Goal: Task Accomplishment & Management: Use online tool/utility

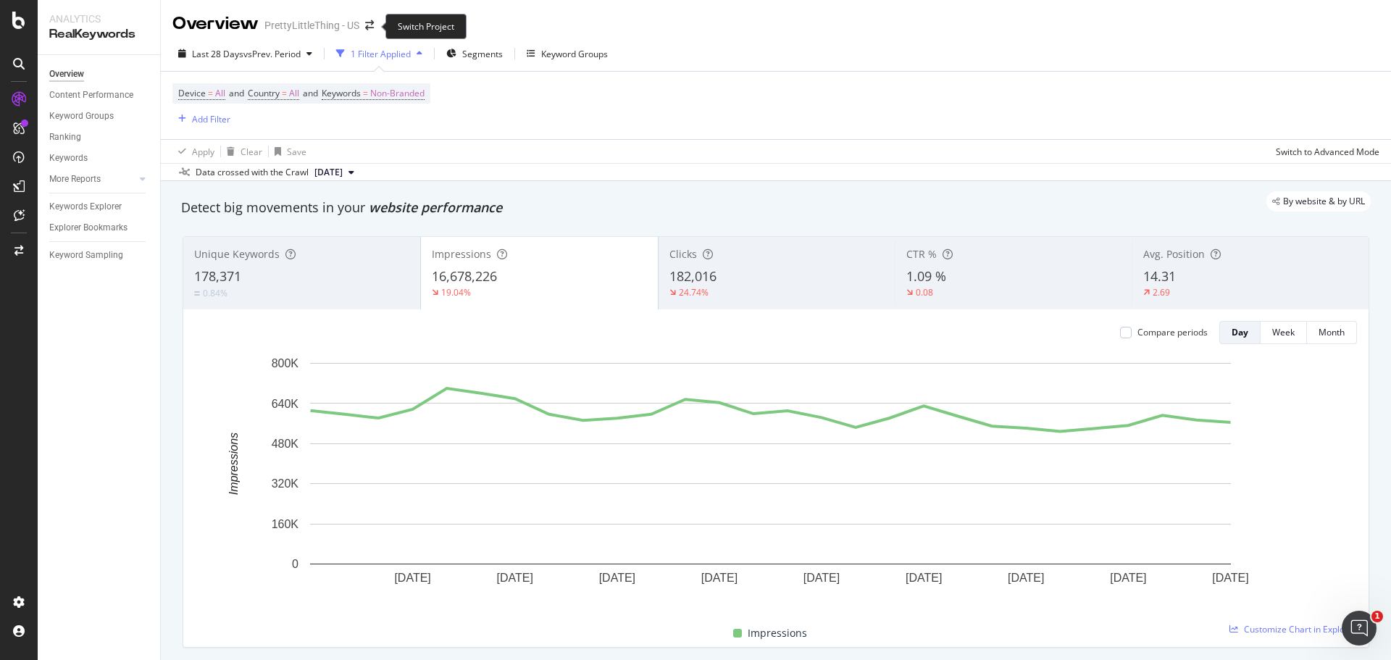
click at [376, 26] on span at bounding box center [369, 25] width 20 height 10
click at [372, 26] on icon "arrow-right-arrow-left" at bounding box center [369, 25] width 9 height 10
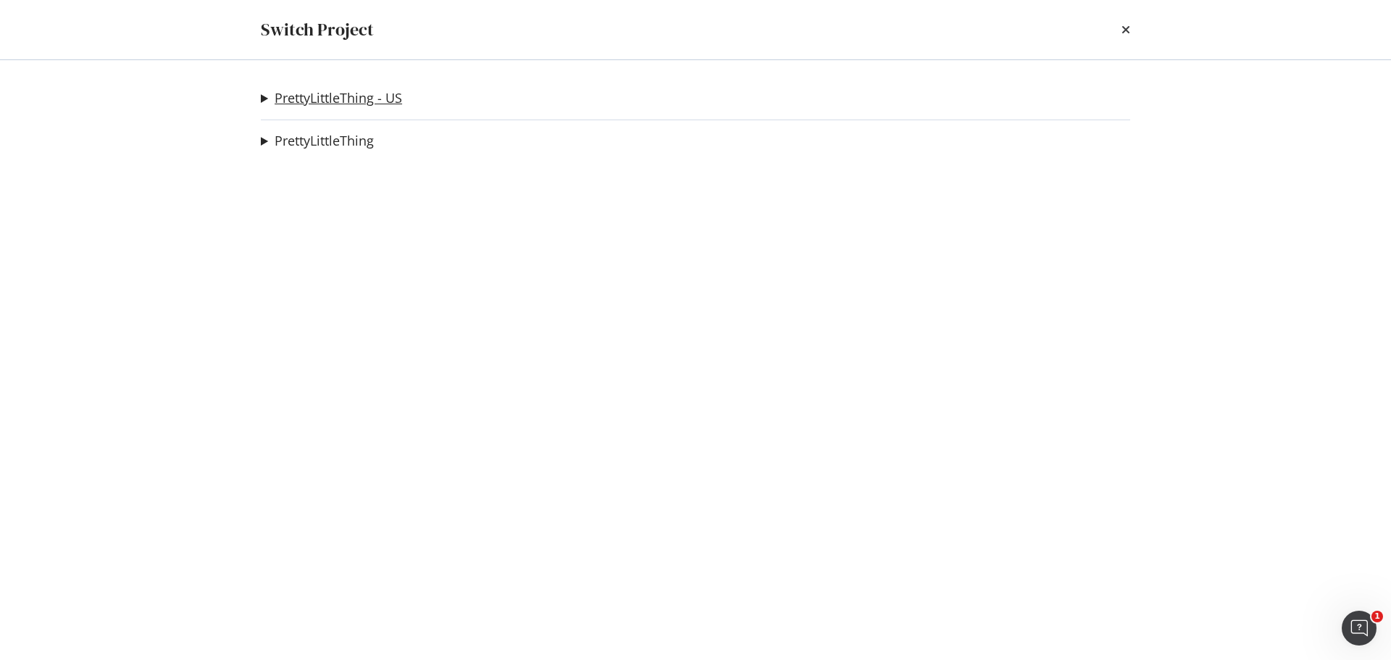
click at [393, 104] on link "PrettyLittleThing - US" at bounding box center [339, 98] width 128 height 15
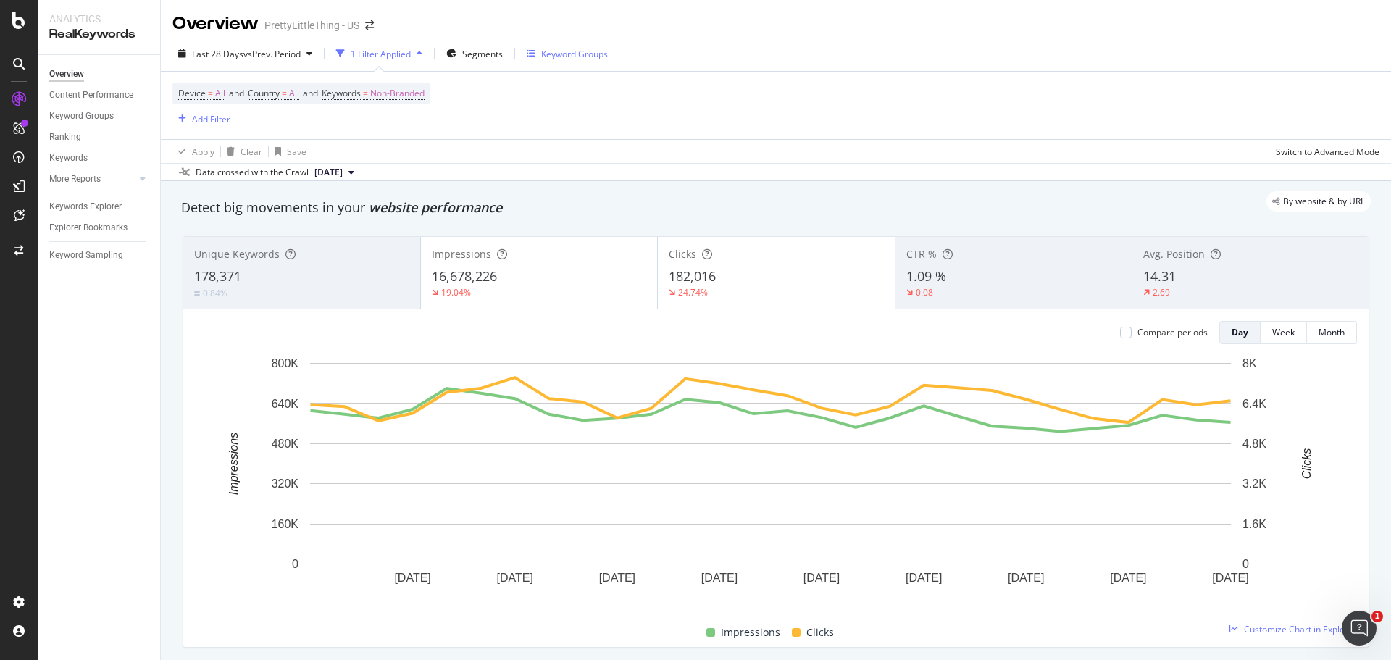
click at [564, 45] on div "Keyword Groups" at bounding box center [567, 54] width 81 height 22
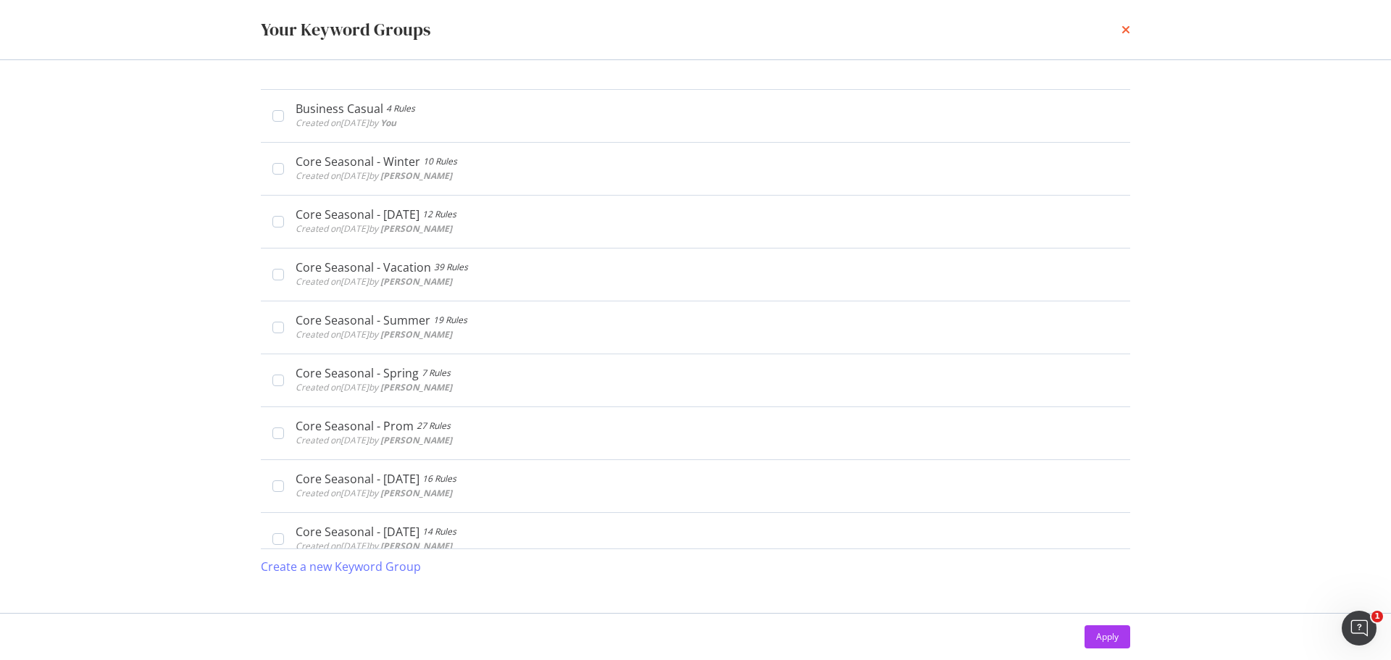
click at [1130, 25] on icon "times" at bounding box center [1126, 30] width 9 height 12
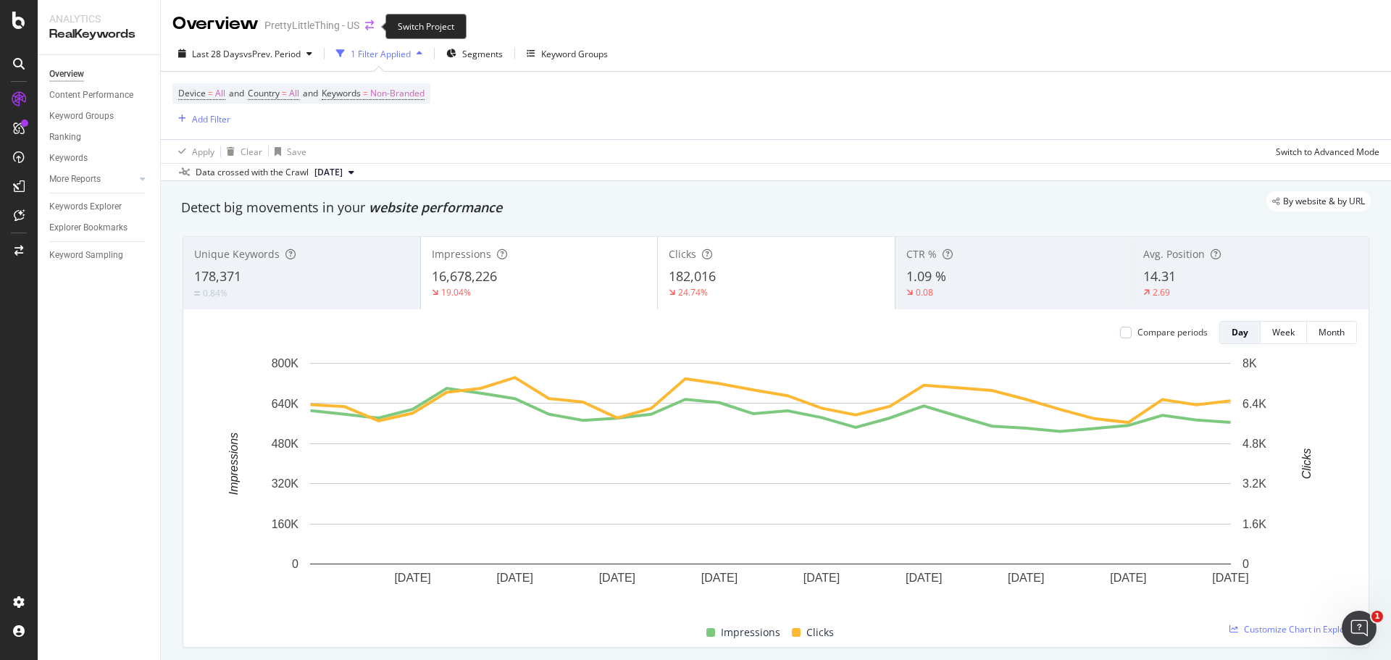
click at [368, 27] on icon "arrow-right-arrow-left" at bounding box center [369, 25] width 9 height 10
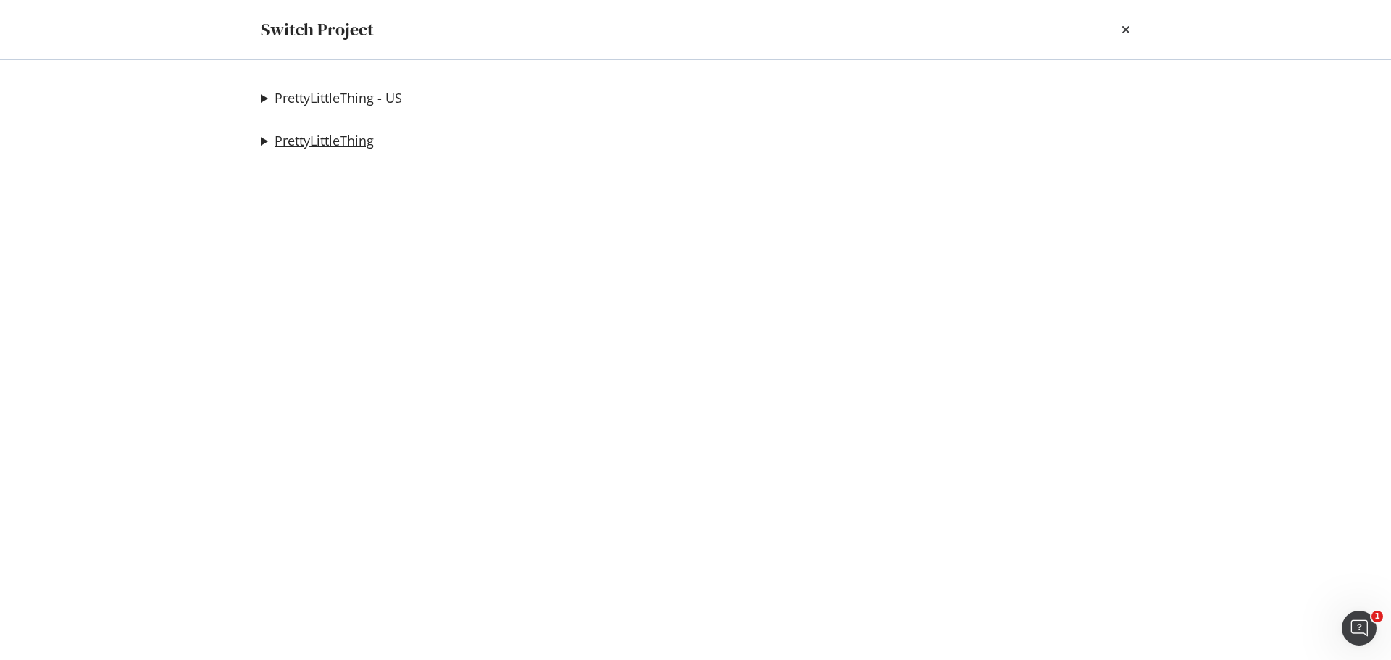
click at [354, 137] on link "PrettyLittleThing" at bounding box center [324, 140] width 99 height 15
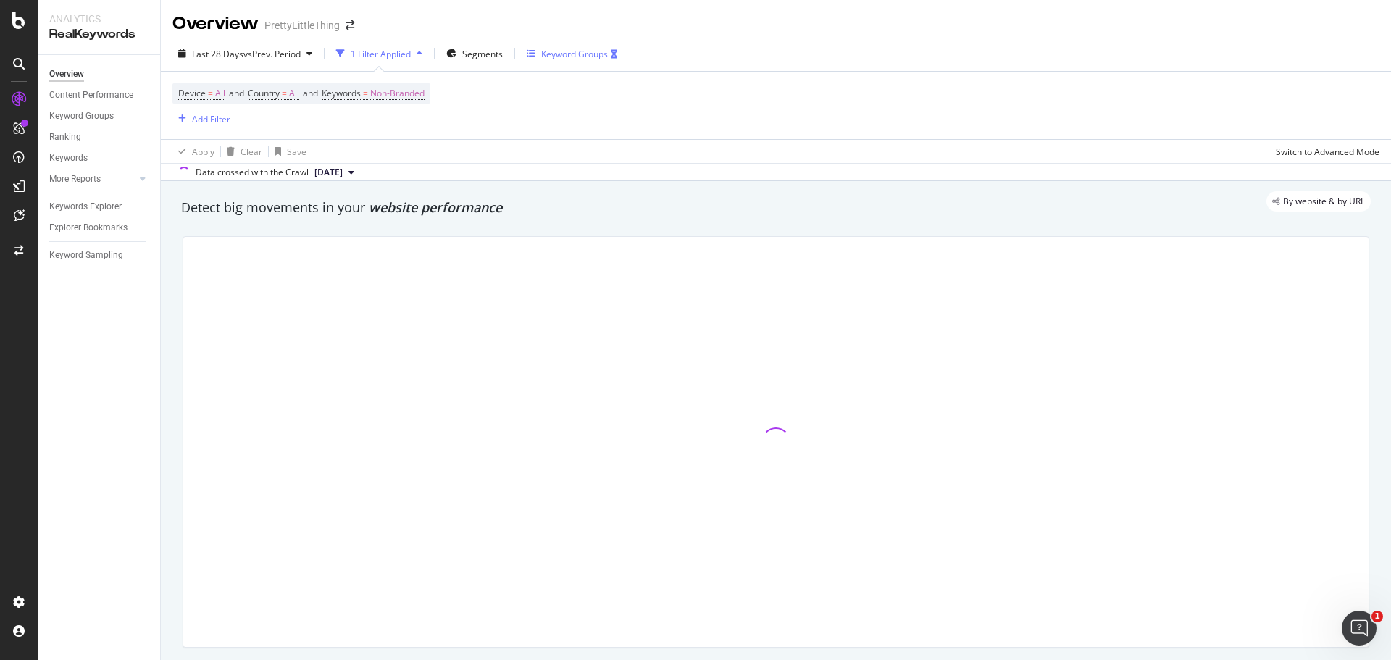
click at [564, 54] on div "Keyword Groups" at bounding box center [574, 54] width 67 height 12
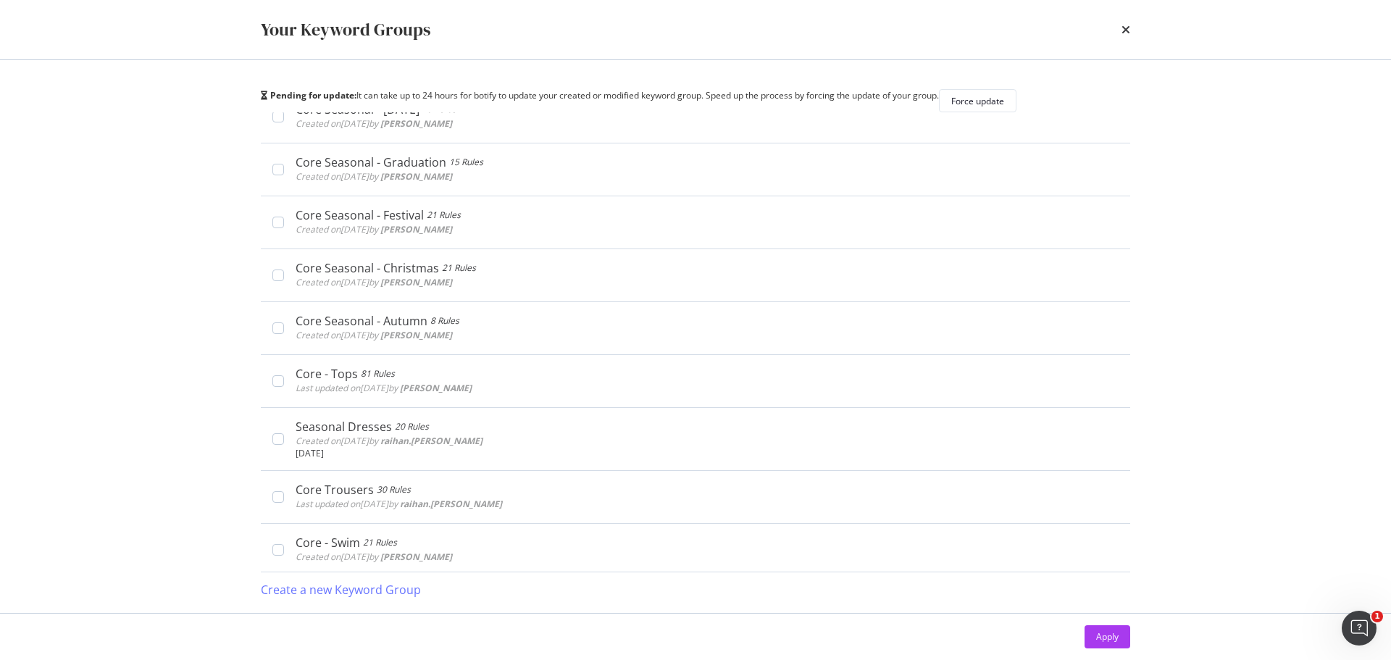
scroll to position [669, 0]
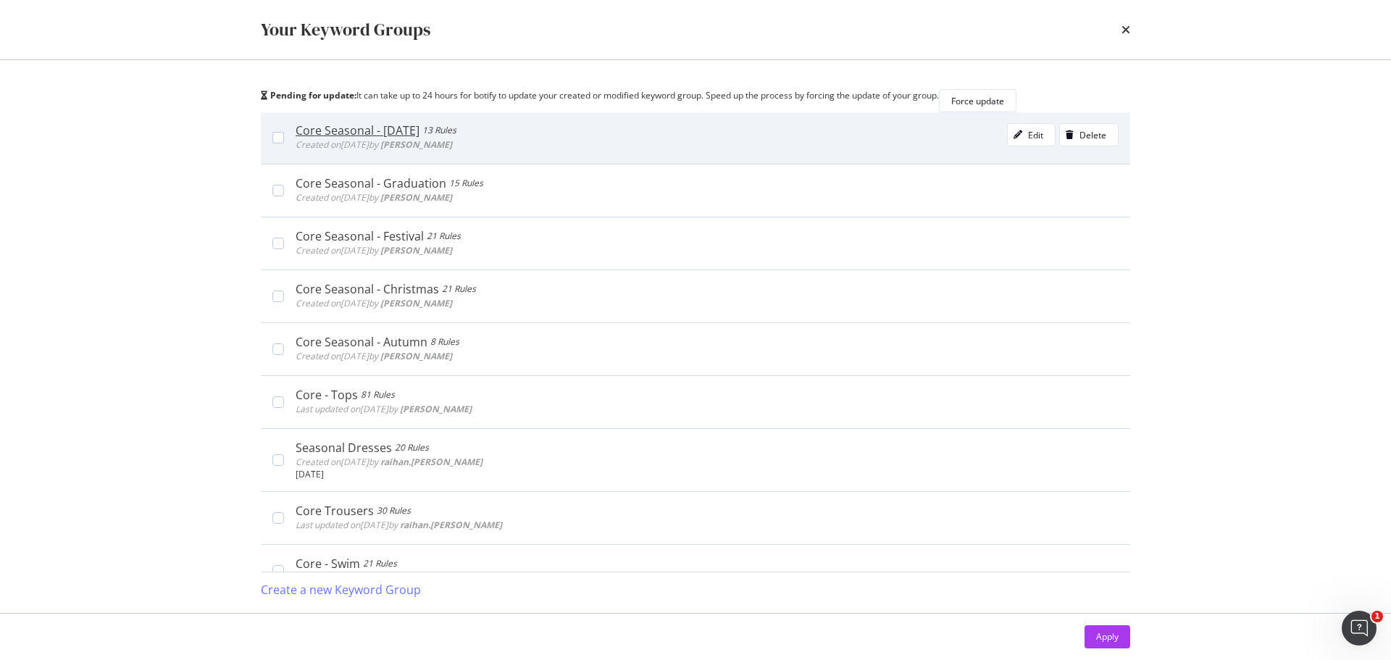
click at [361, 138] on div "Core Seasonal - [DATE]" at bounding box center [358, 130] width 124 height 14
click at [361, 138] on div "Core Seasonal - [DATE]" at bounding box center [351, 130] width 111 height 14
click at [1008, 136] on div "Edit" at bounding box center [1026, 135] width 36 height 20
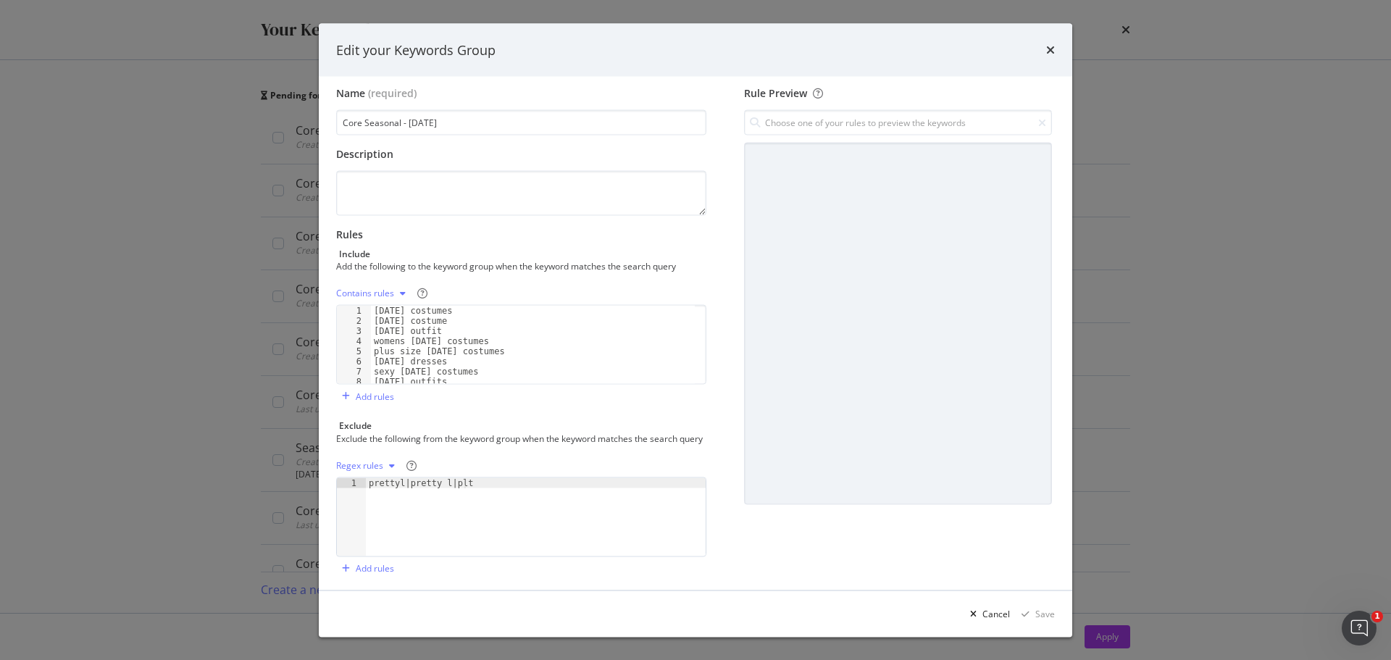
scroll to position [0, 0]
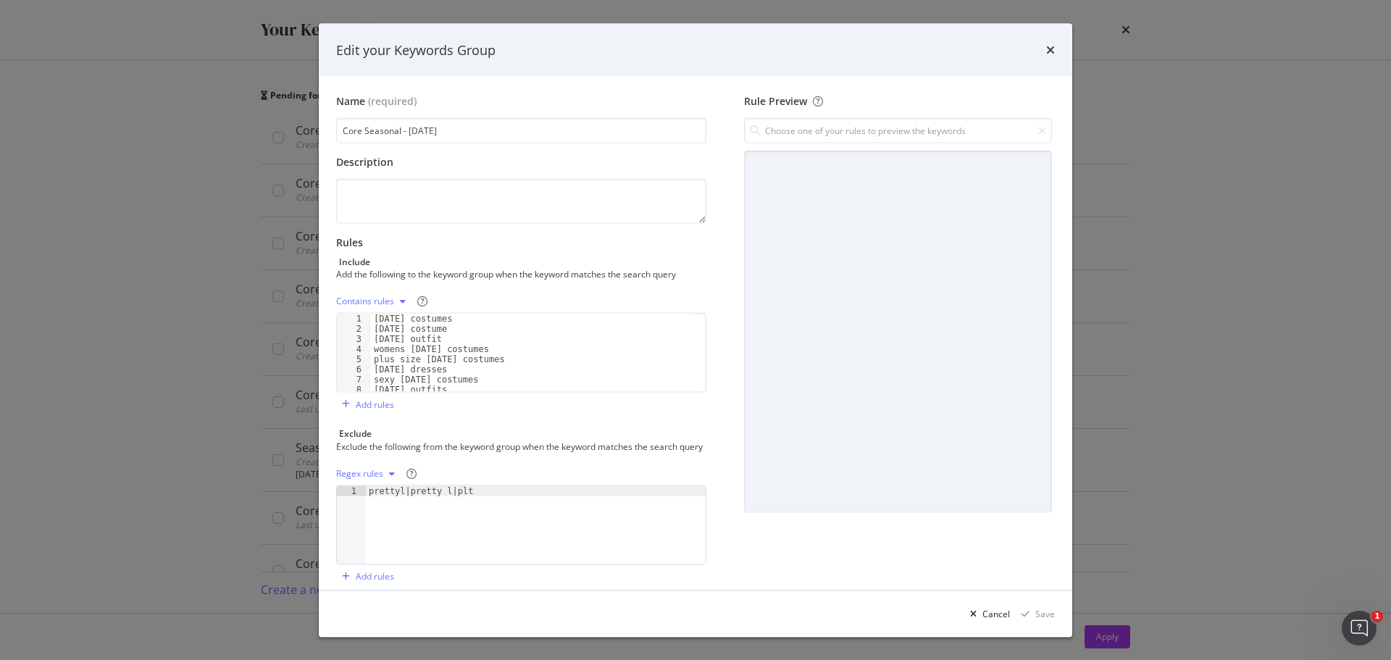
click at [261, 278] on div "Edit your Keywords Group Name (required) Core Seasonal - [DATE] Description Rul…" at bounding box center [695, 330] width 1391 height 660
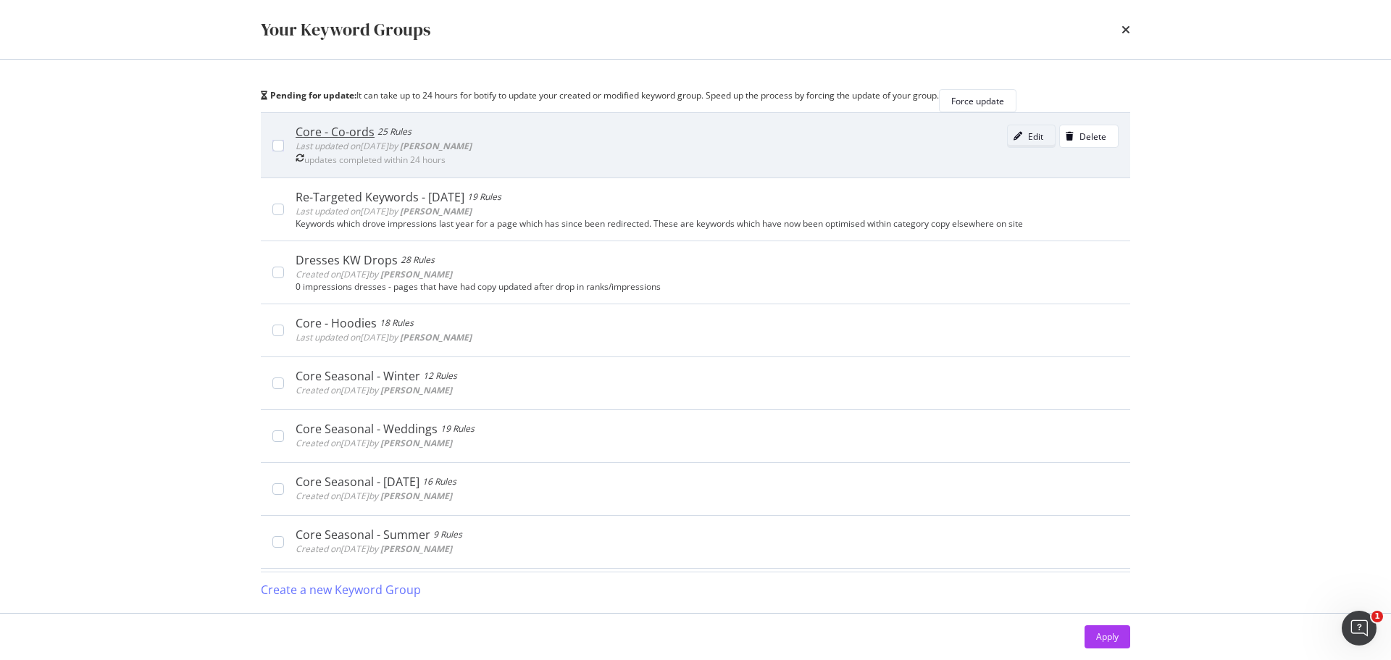
click at [1008, 146] on div "Edit" at bounding box center [1026, 136] width 36 height 20
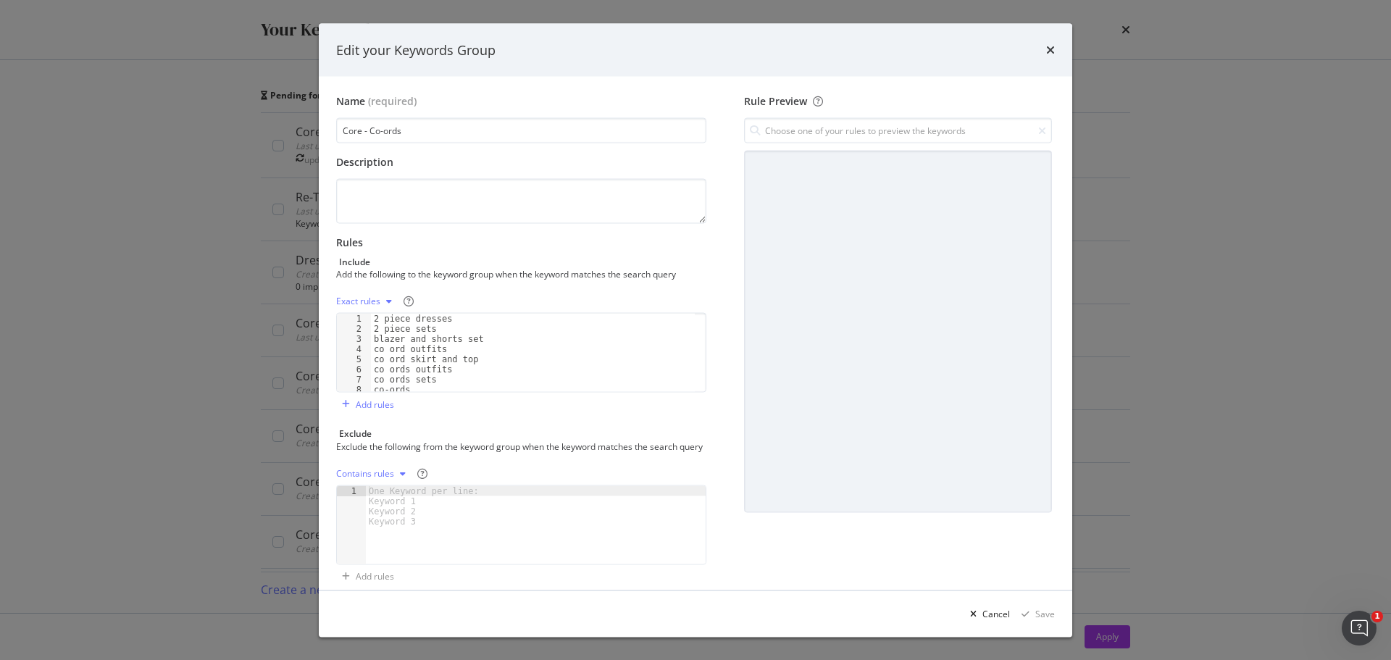
click at [257, 266] on div "Edit your Keywords Group Name (required) Core - Co-ords Description Rules Inclu…" at bounding box center [695, 330] width 1391 height 660
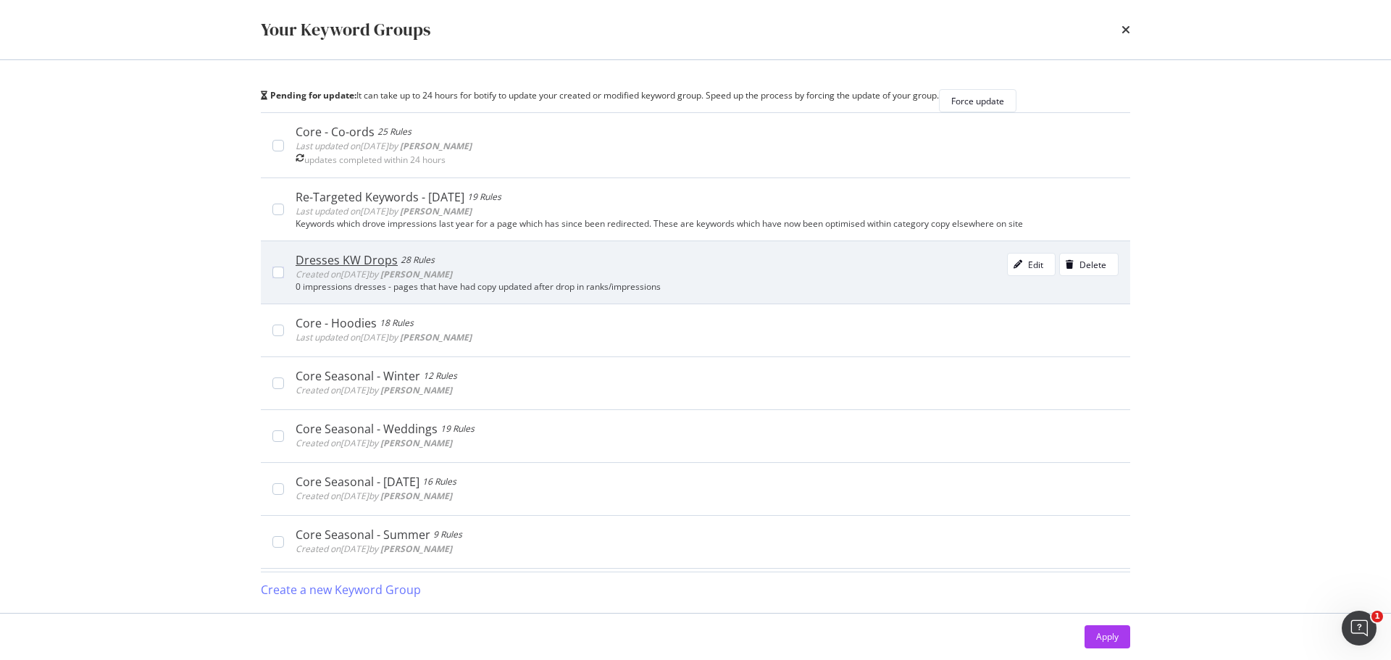
scroll to position [72, 0]
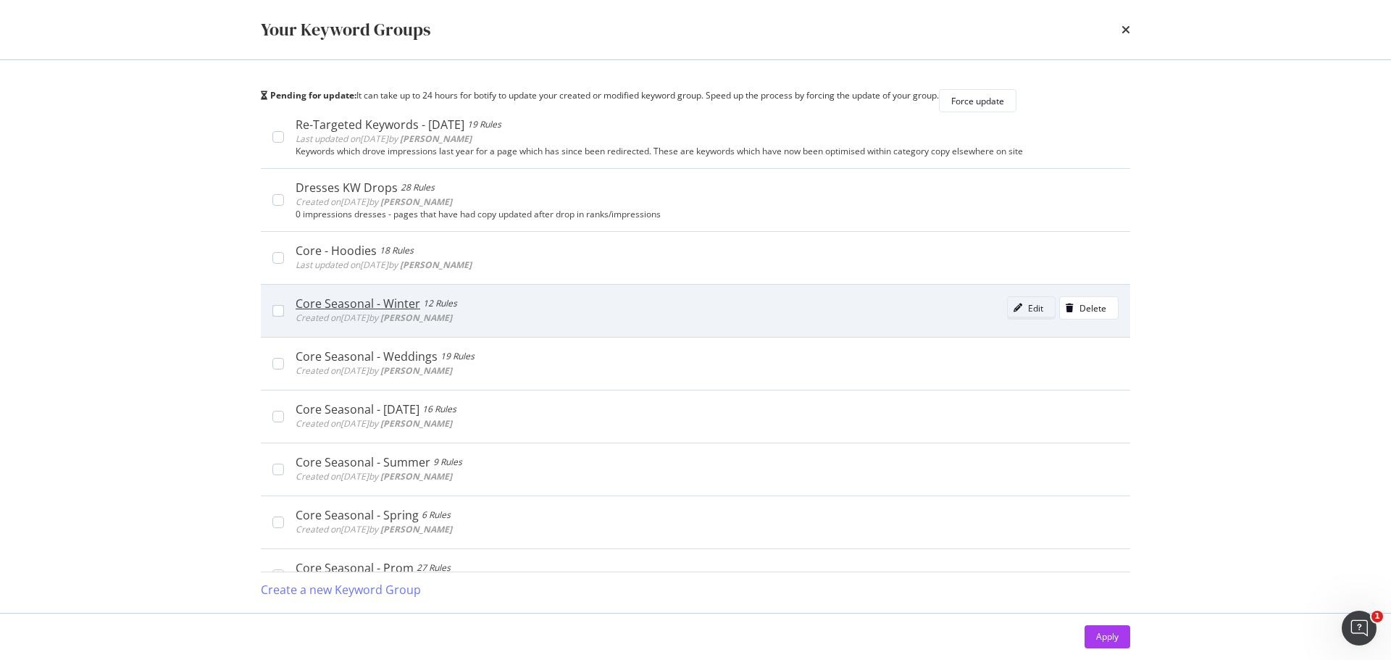
click at [1008, 318] on div "Edit" at bounding box center [1026, 308] width 36 height 20
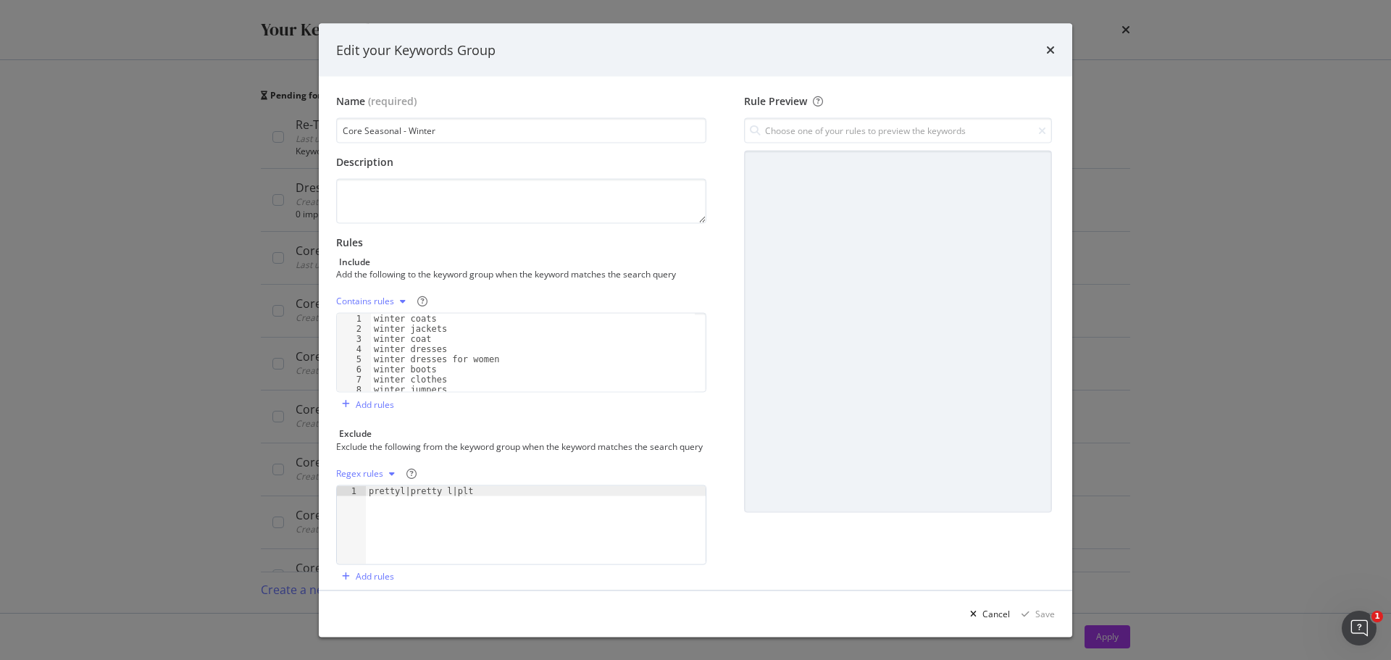
click at [238, 221] on div "Edit your Keywords Group Name (required) Core Seasonal - Winter Description Rul…" at bounding box center [695, 330] width 1391 height 660
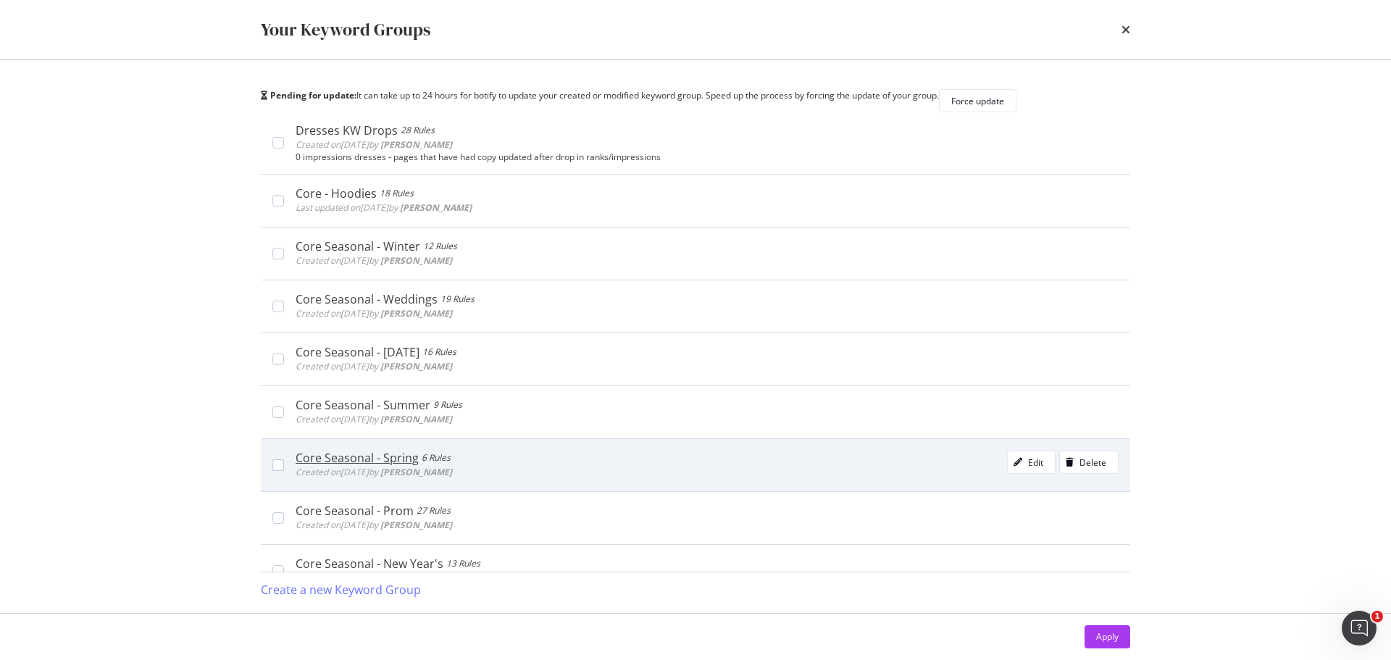
scroll to position [145, 0]
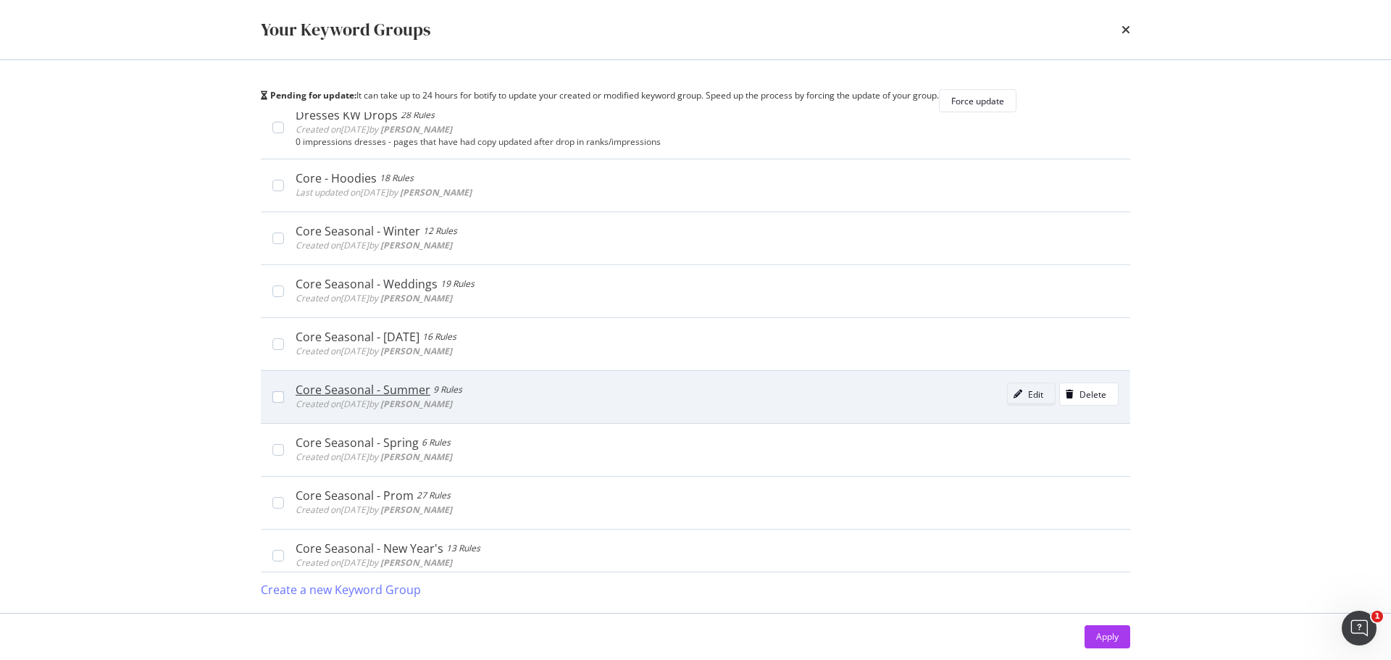
click at [1017, 404] on div "Edit" at bounding box center [1026, 394] width 36 height 20
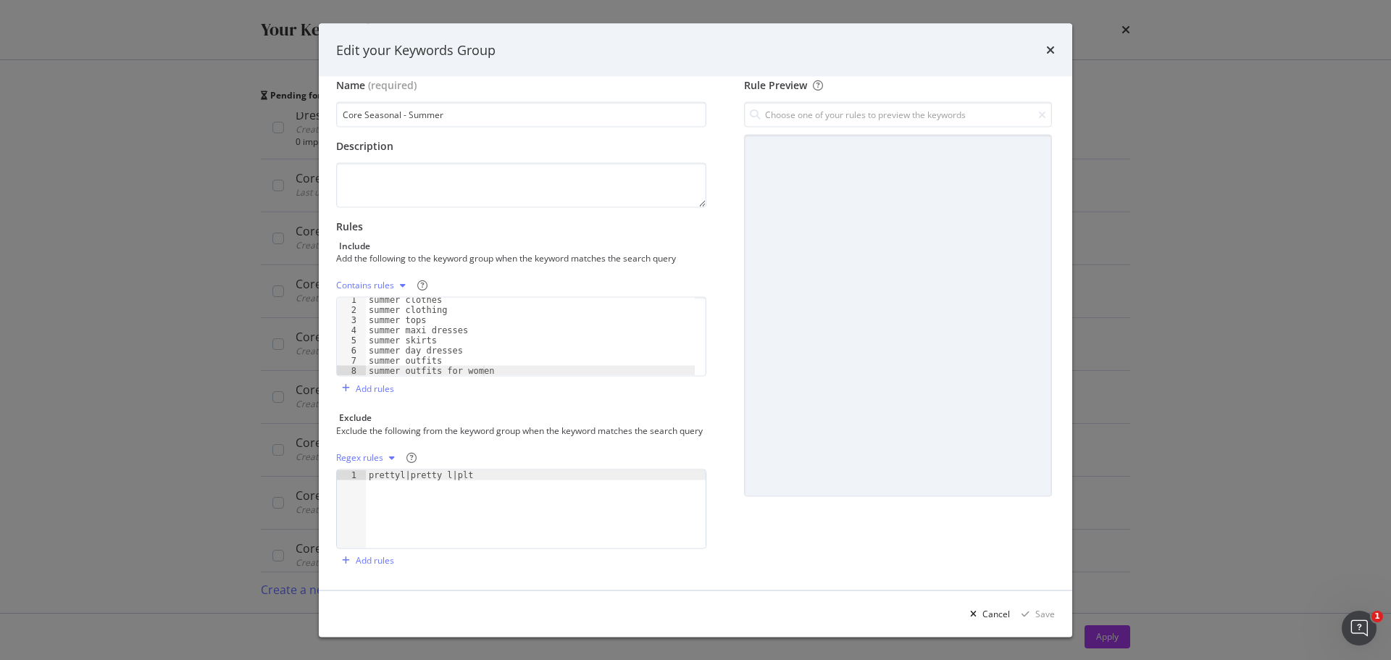
scroll to position [28, 0]
click at [201, 337] on div "Edit your Keywords Group Name (required) Core Seasonal - Summer Description Rul…" at bounding box center [695, 330] width 1391 height 660
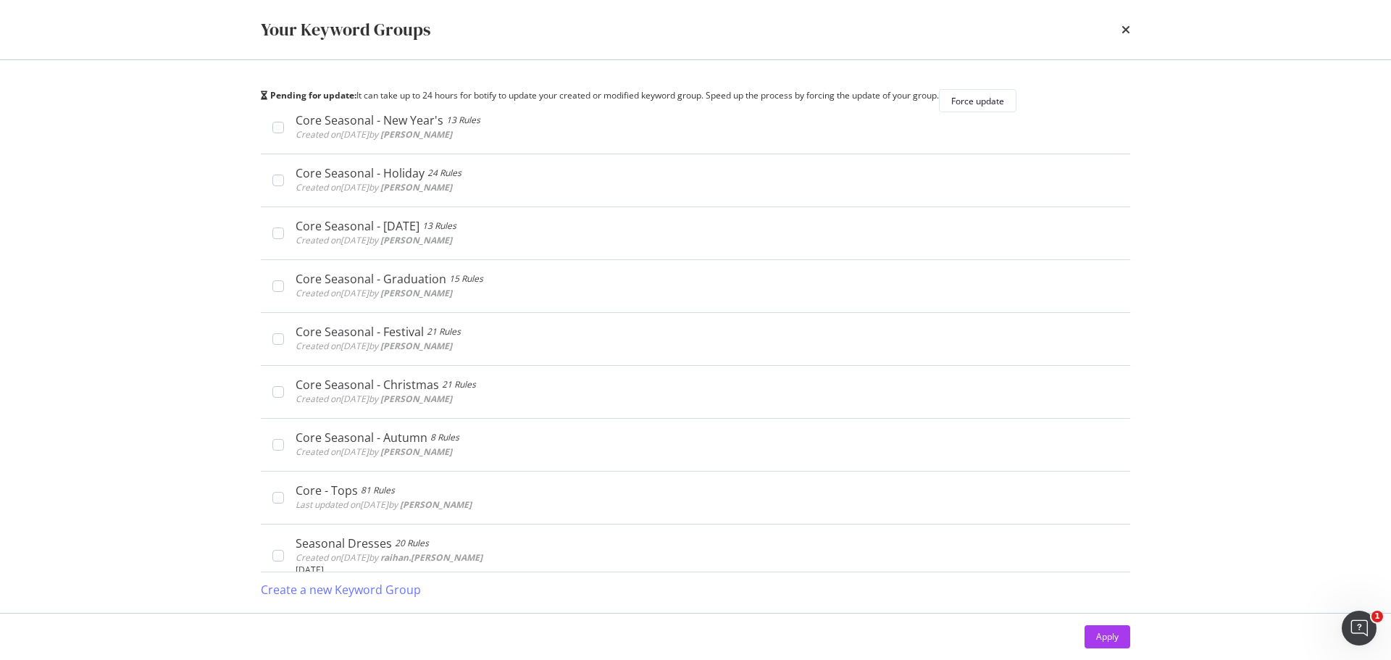
scroll to position [580, 0]
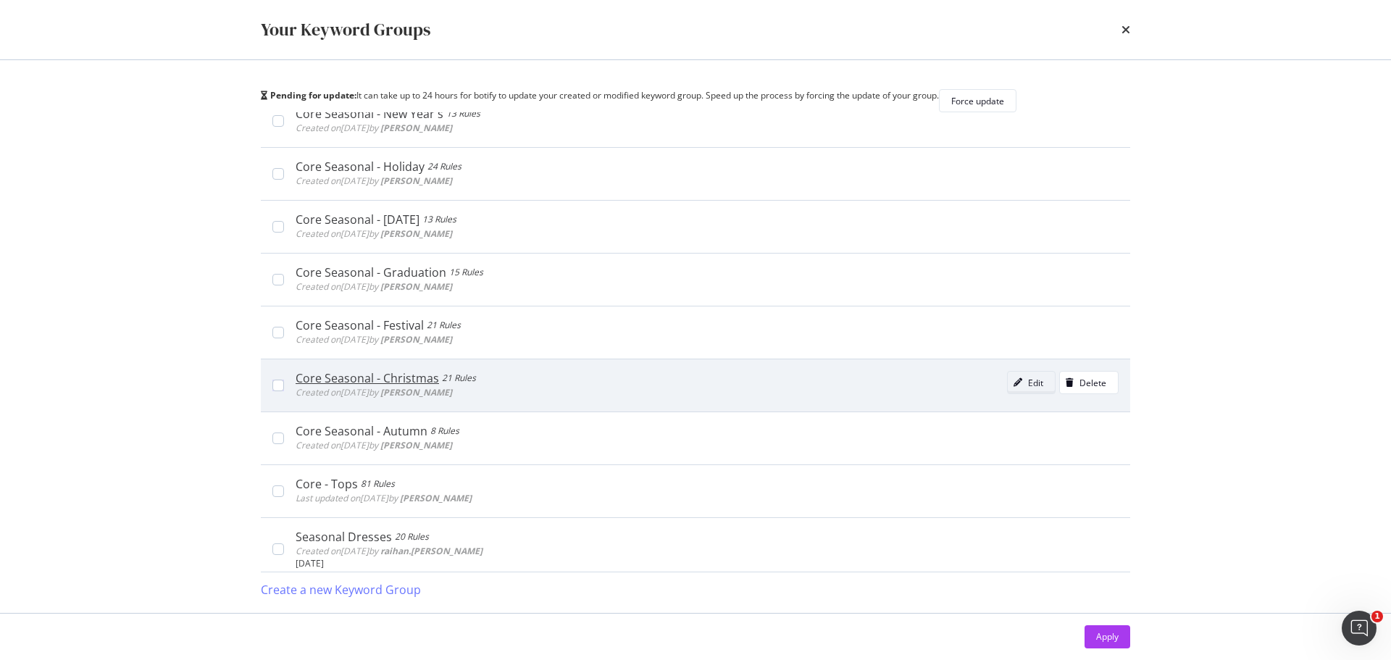
click at [1028, 389] on div "Edit" at bounding box center [1035, 383] width 15 height 12
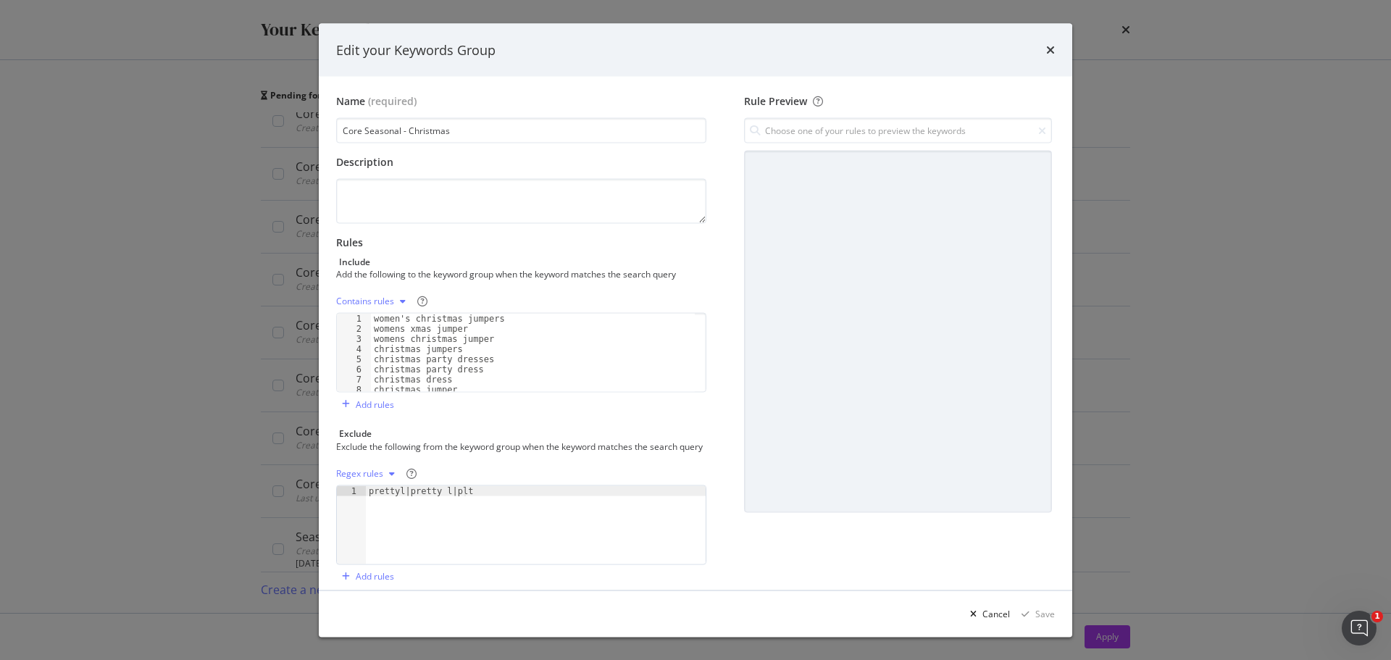
click at [229, 346] on div "Edit your Keywords Group Name (required) Core Seasonal - Christmas Description …" at bounding box center [695, 330] width 1391 height 660
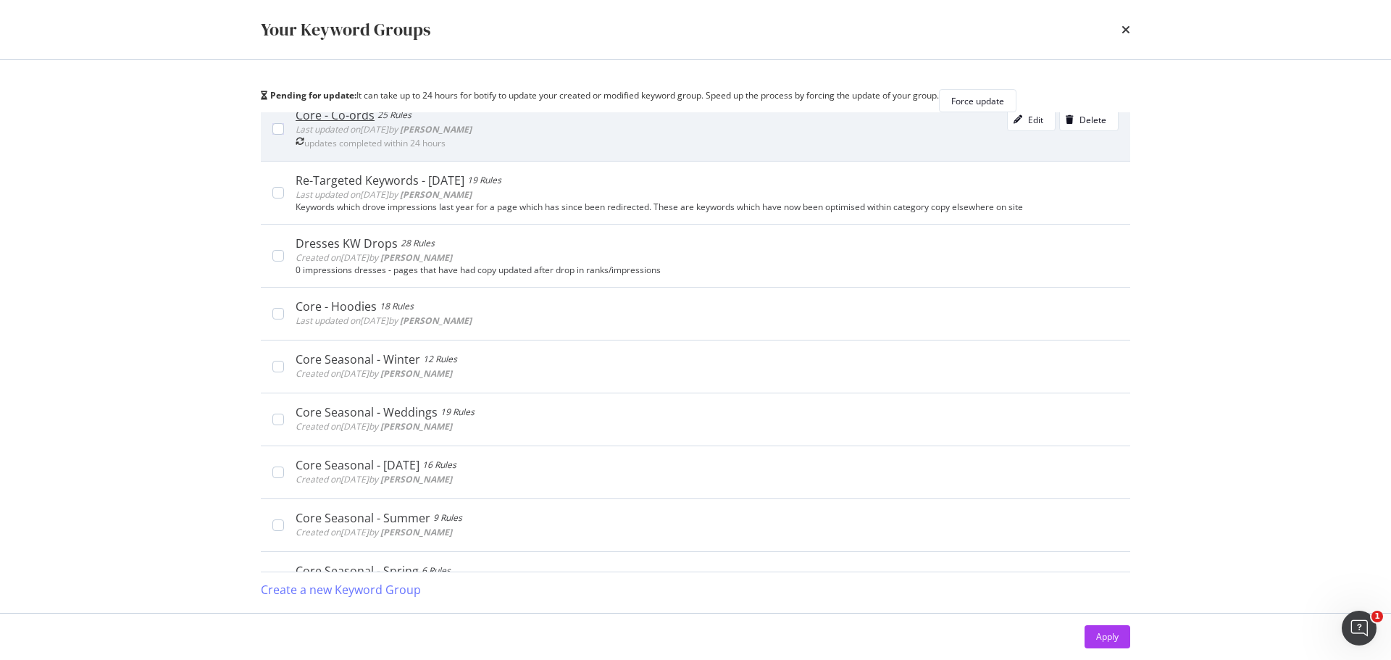
scroll to position [0, 0]
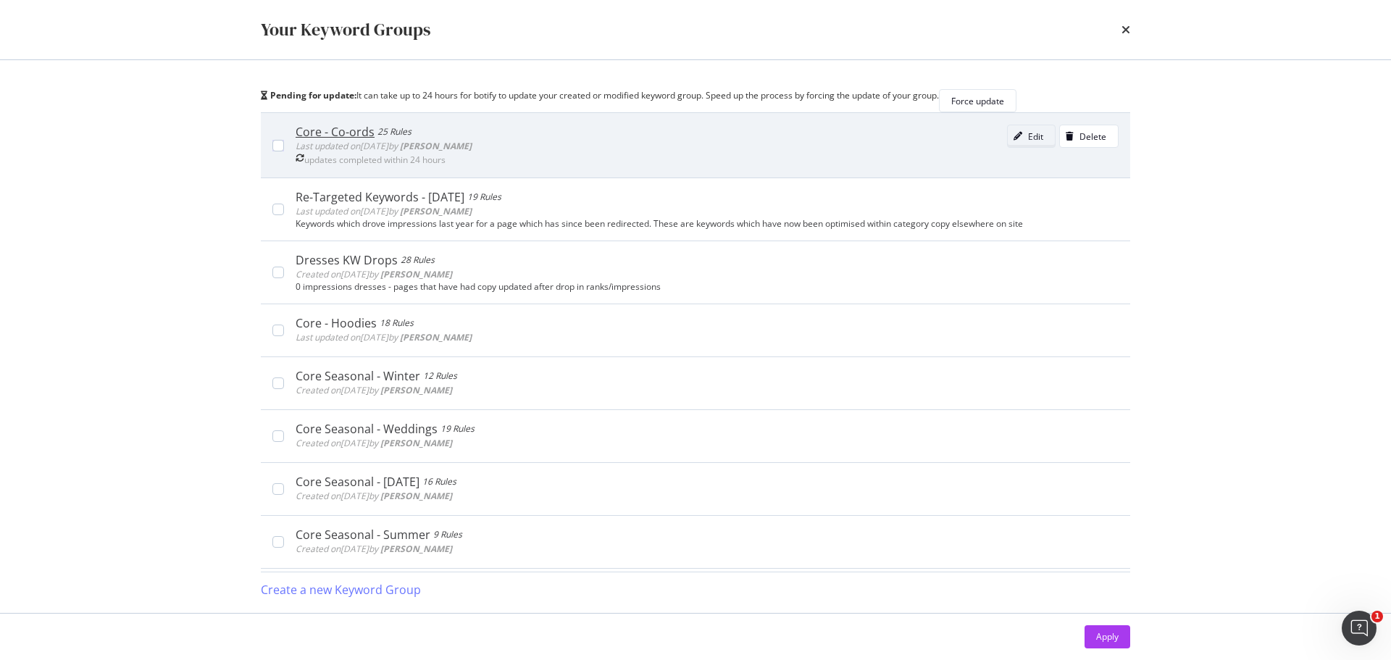
click at [1028, 143] on div "Edit" at bounding box center [1035, 136] width 15 height 12
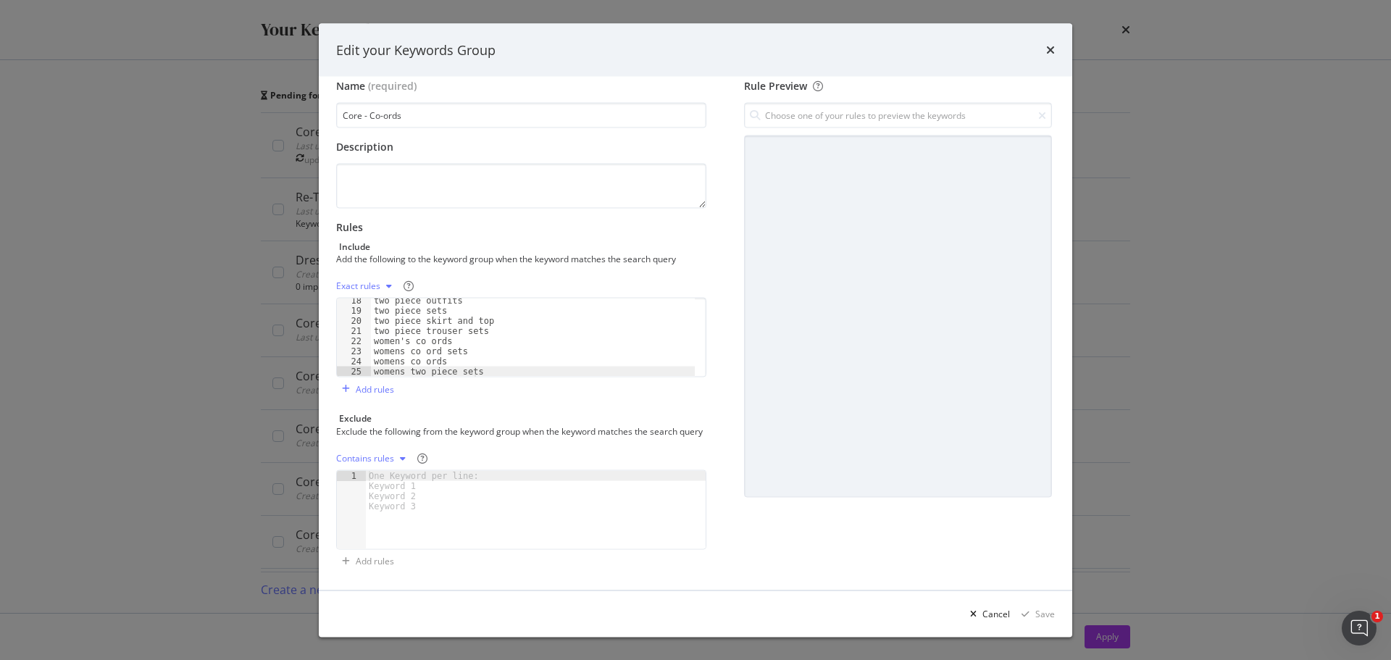
scroll to position [28, 0]
click at [251, 312] on div "Edit your Keywords Group Name (required) Core - Co-ords Description Rules Inclu…" at bounding box center [695, 330] width 1391 height 660
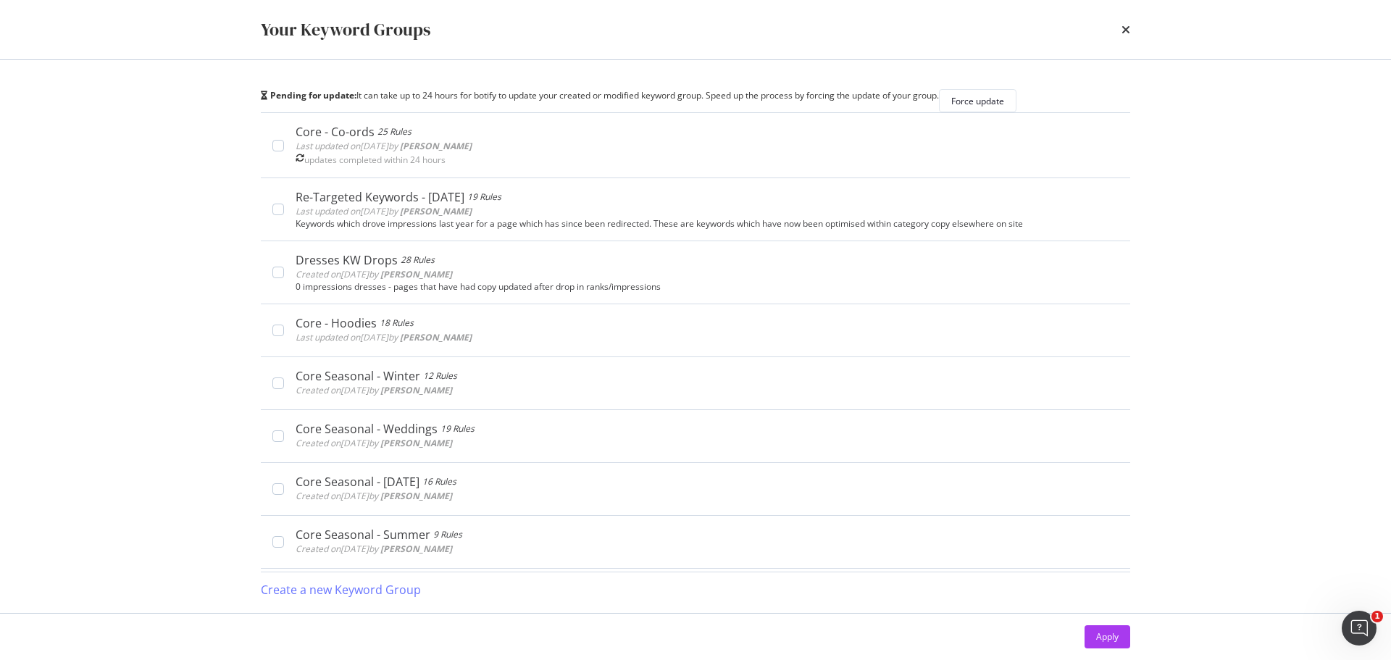
click at [1121, 33] on div "Your Keyword Groups" at bounding box center [696, 29] width 870 height 25
click at [1124, 33] on icon "times" at bounding box center [1126, 30] width 9 height 12
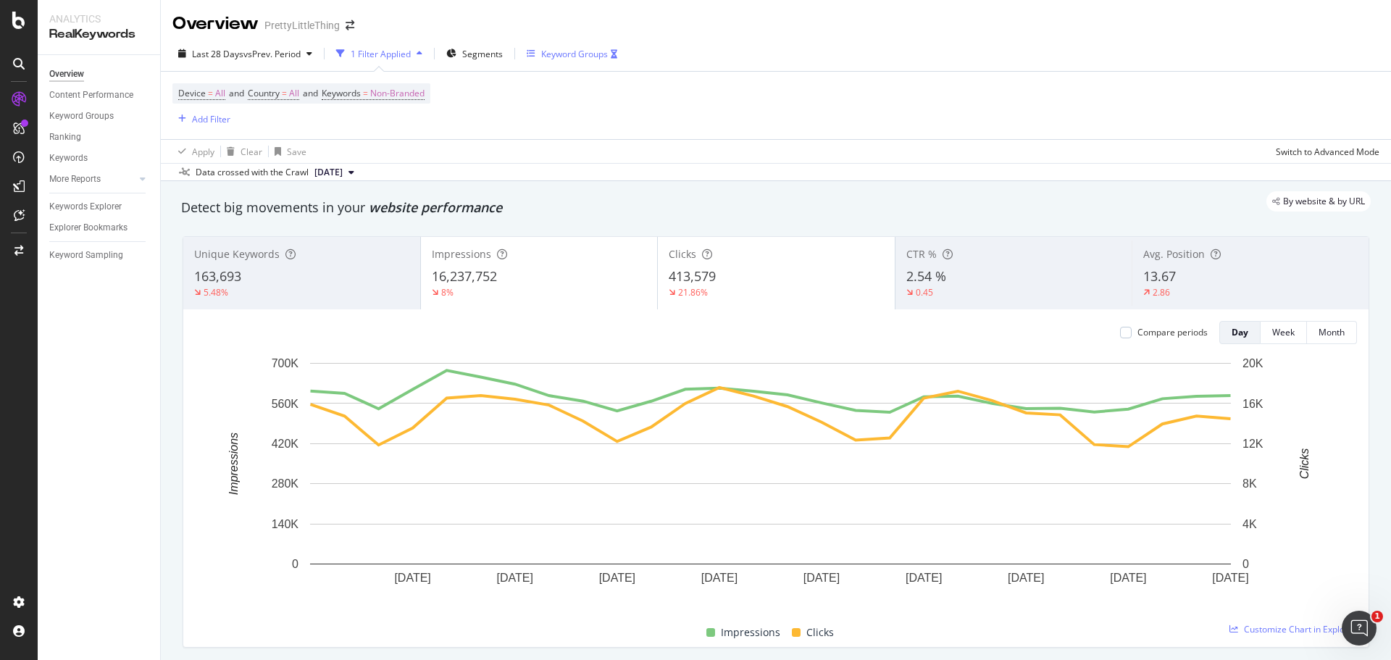
click at [570, 46] on div "Keyword Groups" at bounding box center [572, 54] width 91 height 22
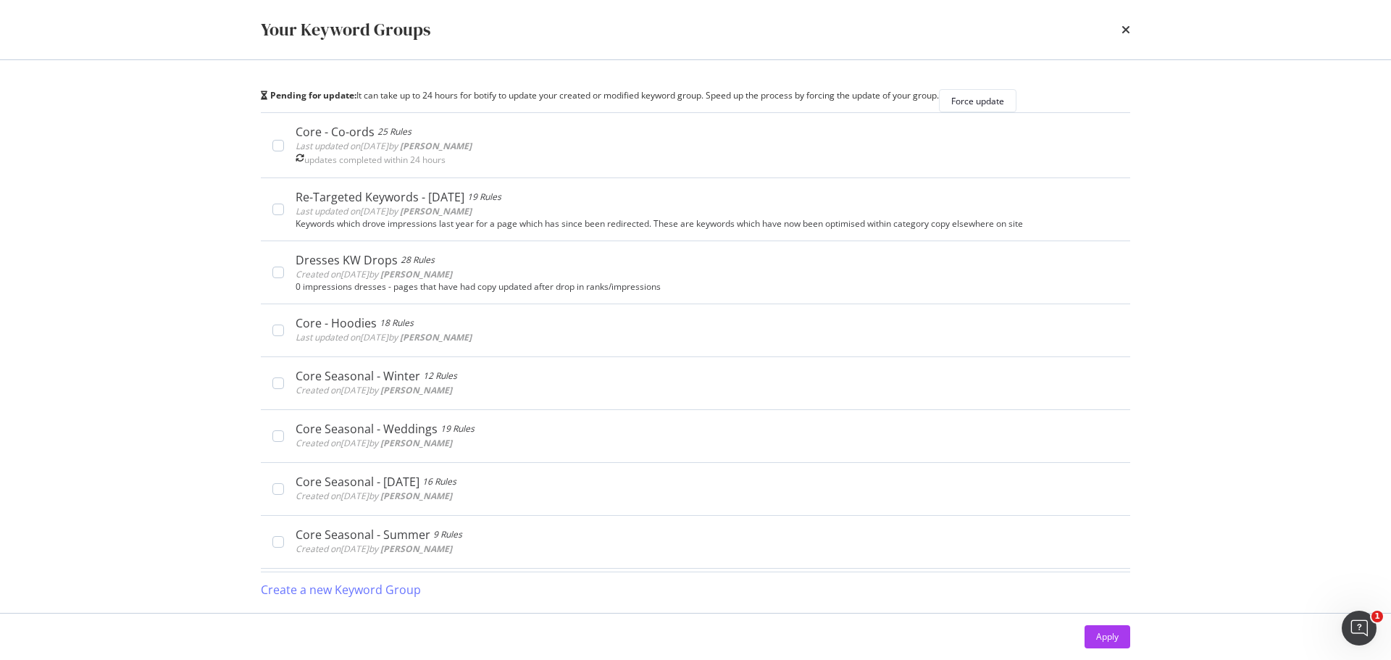
click at [1126, 22] on div "times" at bounding box center [1126, 29] width 9 height 25
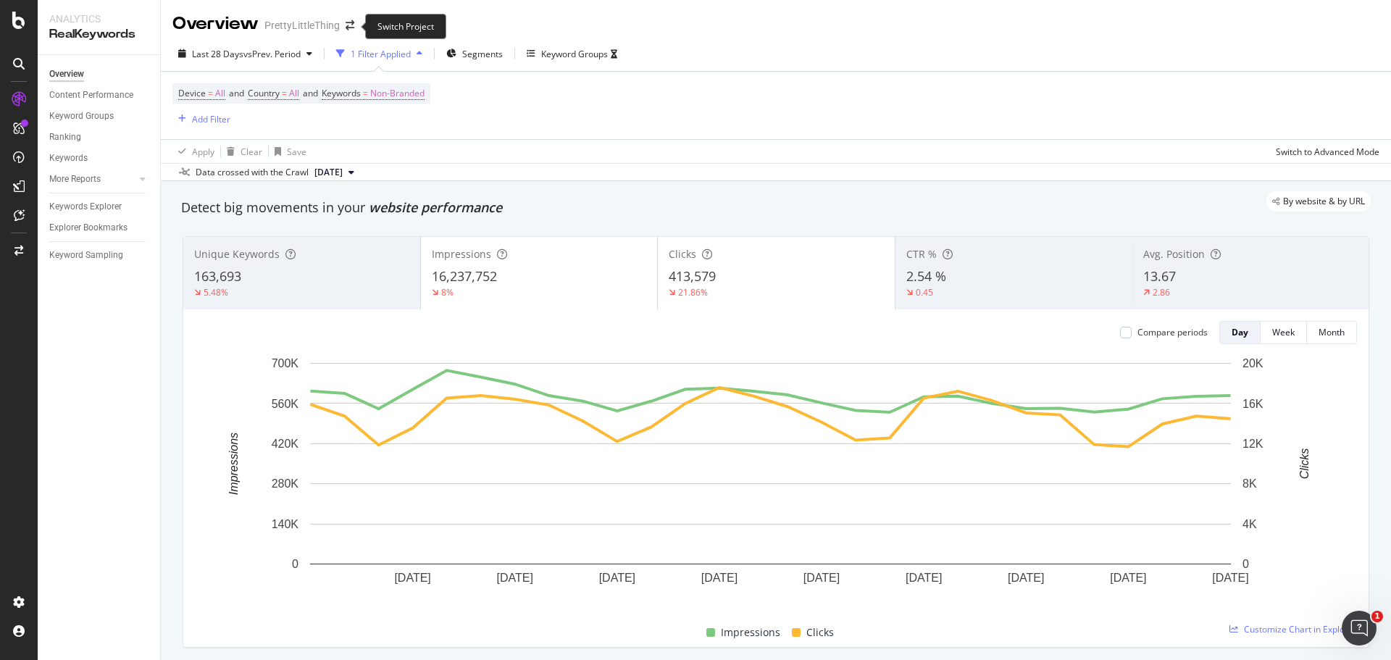
click at [355, 28] on span at bounding box center [350, 25] width 20 height 10
click at [349, 29] on icon "arrow-right-arrow-left" at bounding box center [350, 25] width 9 height 10
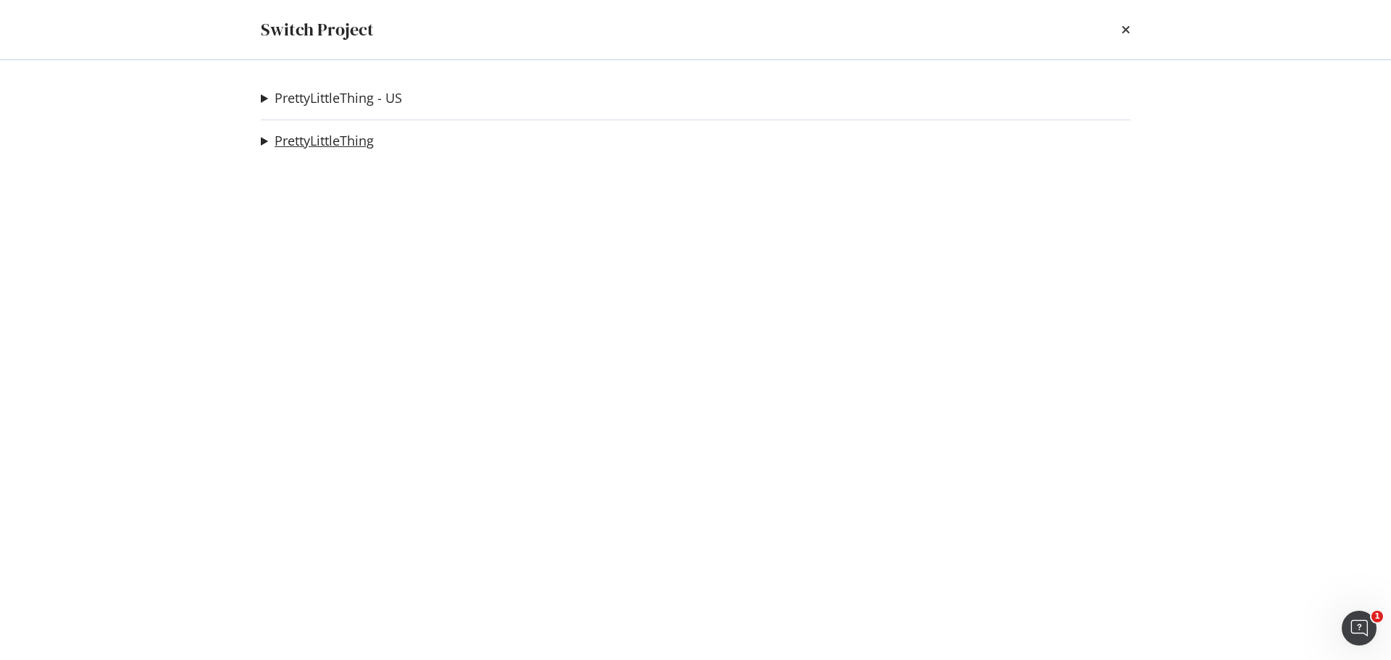
click at [347, 138] on link "PrettyLittleThing" at bounding box center [324, 140] width 99 height 15
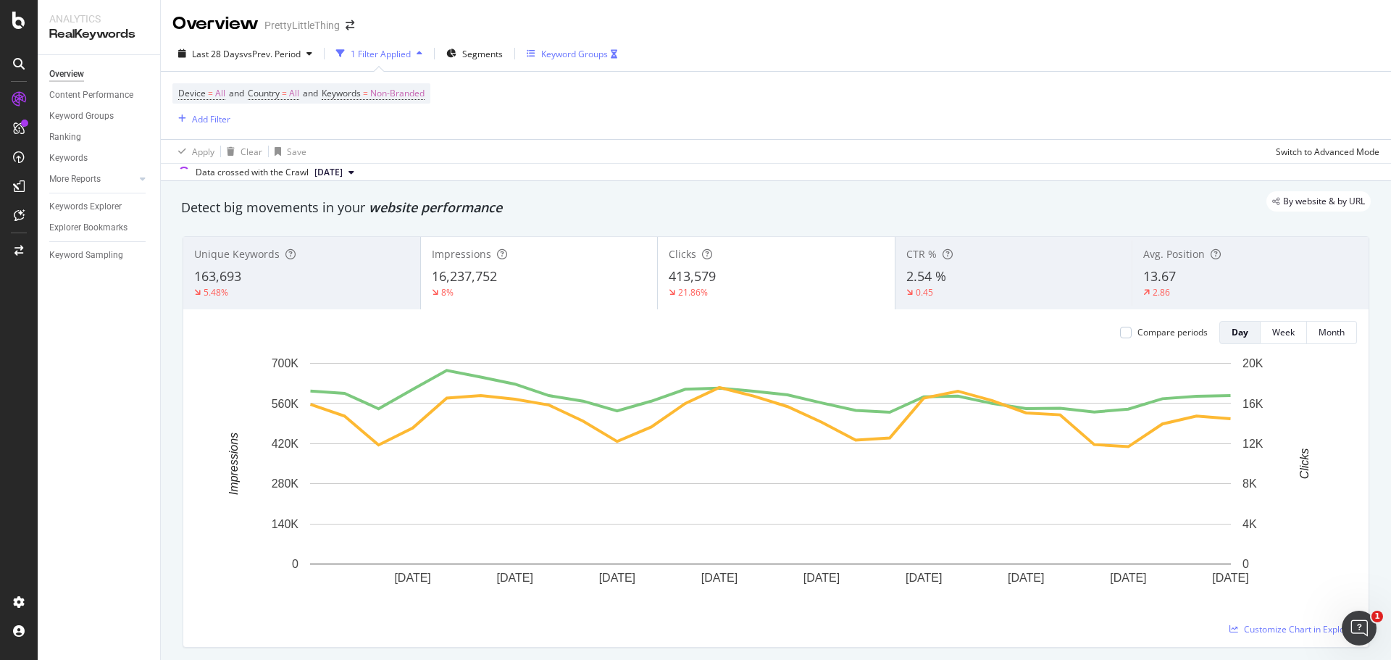
click at [570, 54] on div "Keyword Groups" at bounding box center [574, 54] width 67 height 12
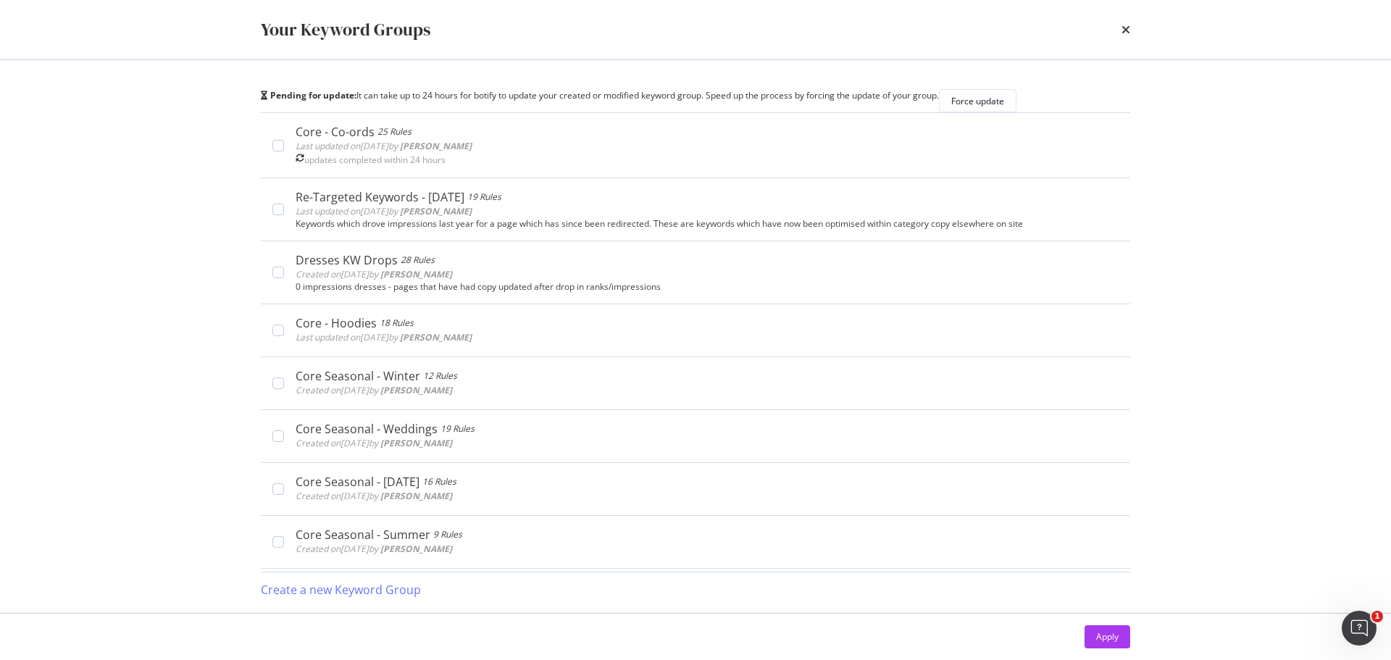
click at [1125, 23] on div "times" at bounding box center [1126, 29] width 9 height 25
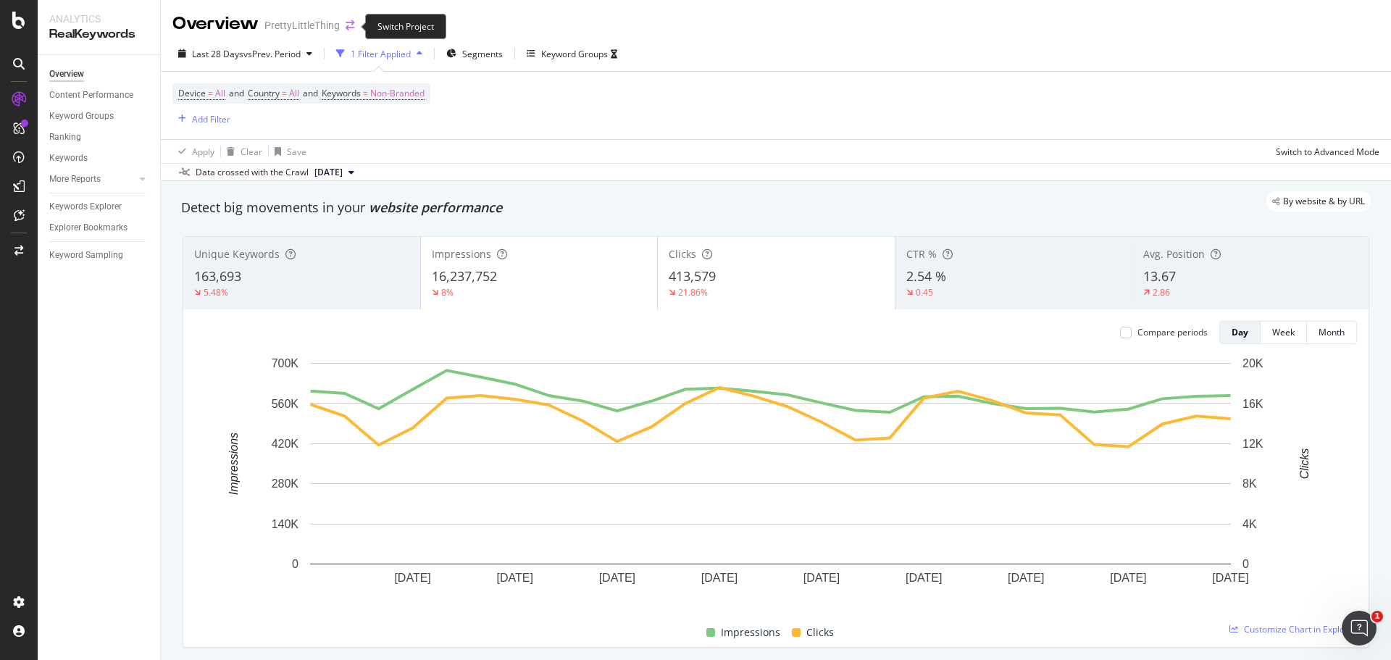
click at [351, 30] on icon "arrow-right-arrow-left" at bounding box center [350, 25] width 9 height 10
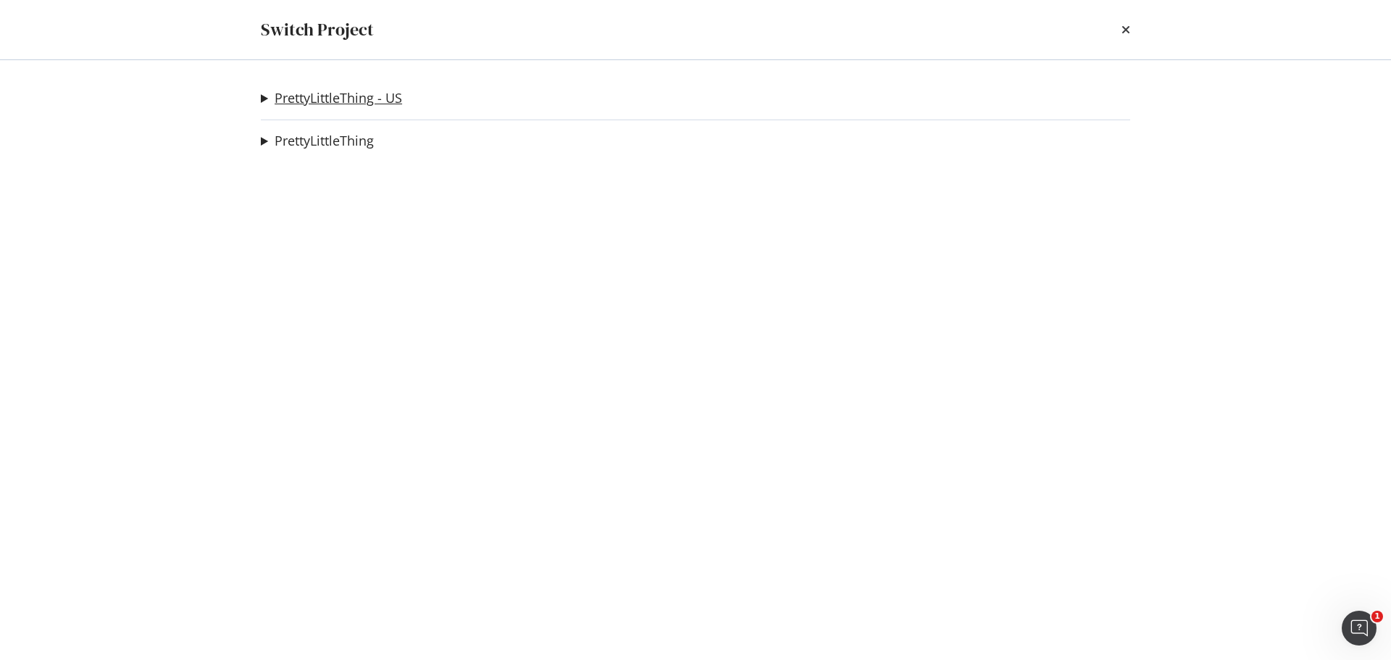
click at [375, 99] on link "PrettyLittleThing - US" at bounding box center [339, 98] width 128 height 15
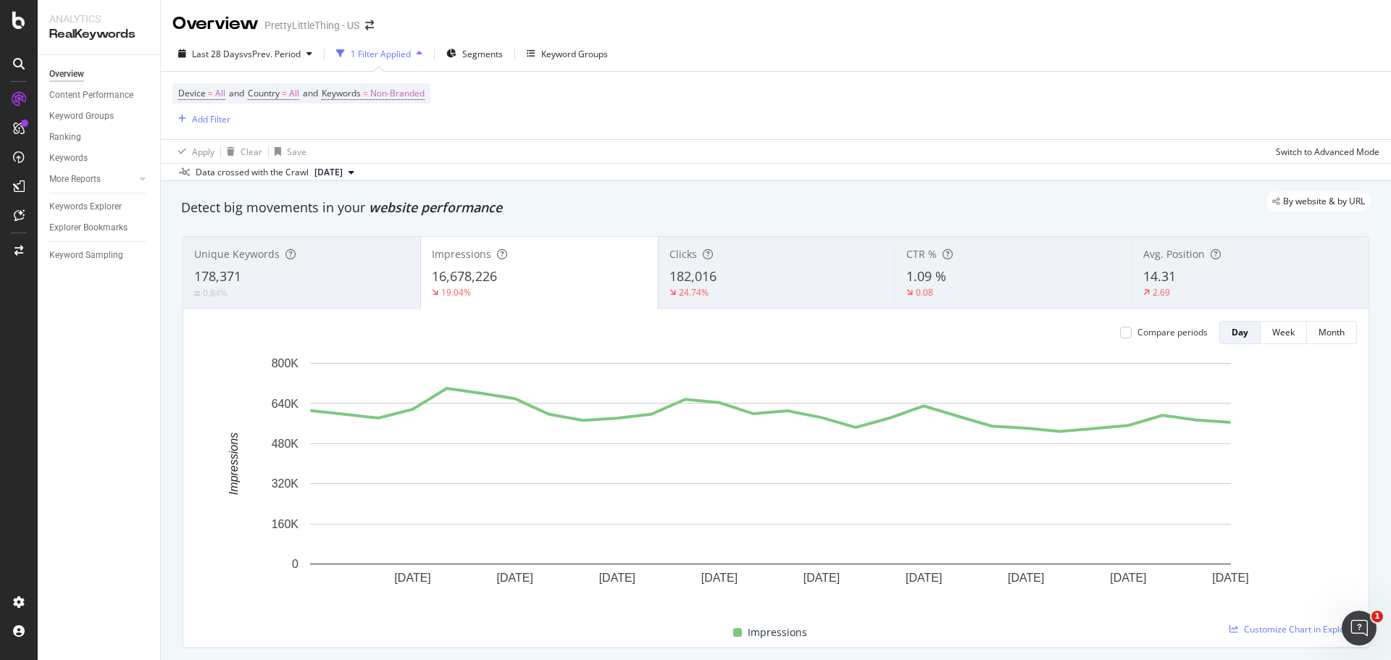
click at [608, 278] on div "16,678,226" at bounding box center [539, 276] width 215 height 19
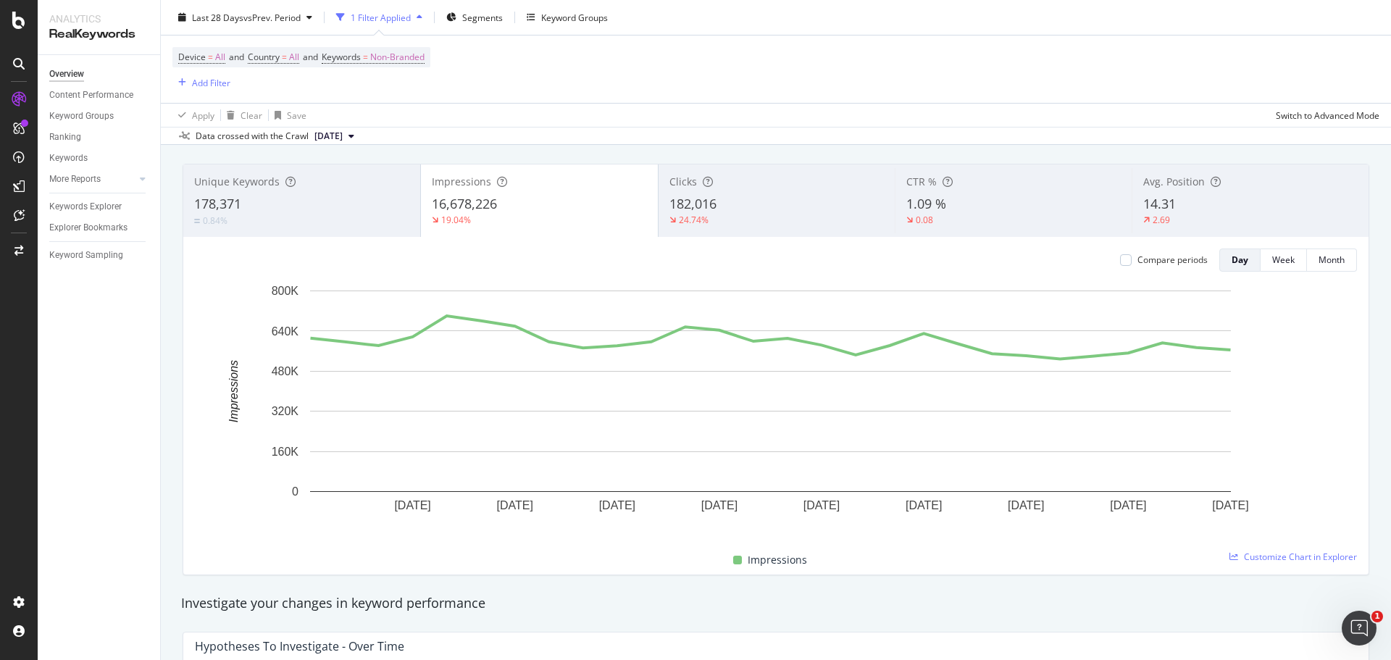
click at [534, 185] on div "Impressions" at bounding box center [539, 182] width 215 height 14
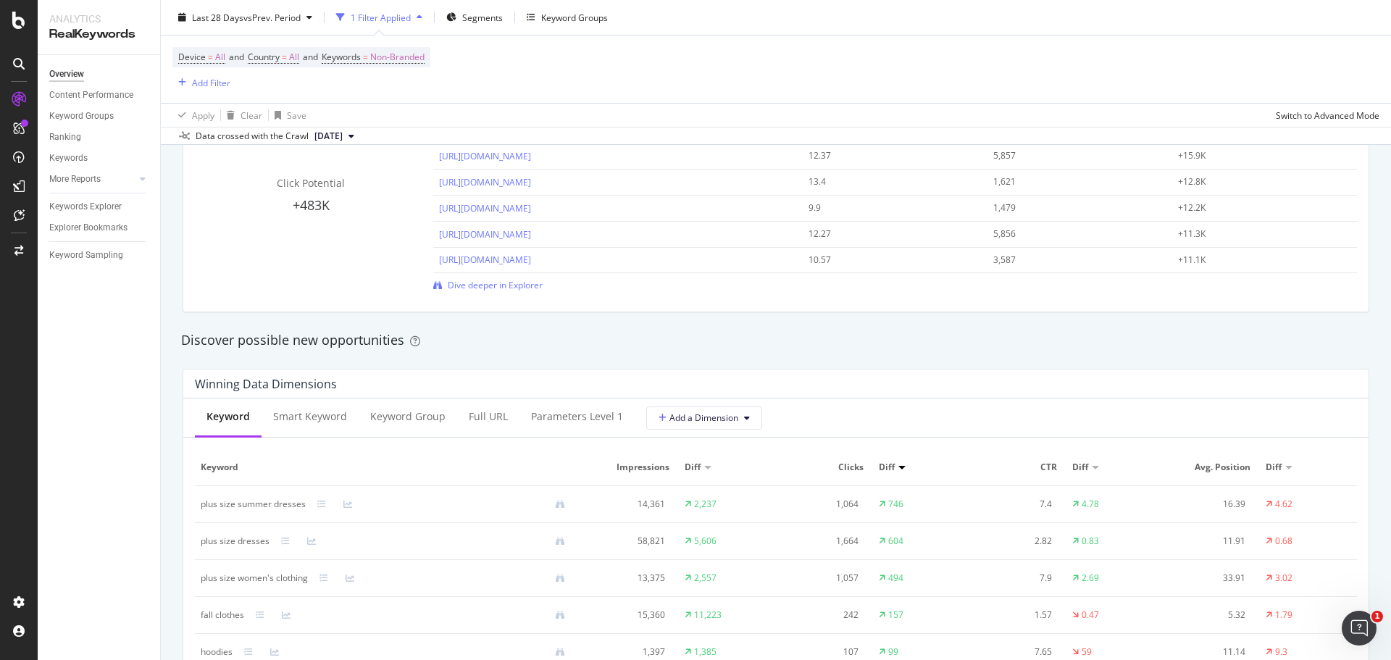
scroll to position [797, 0]
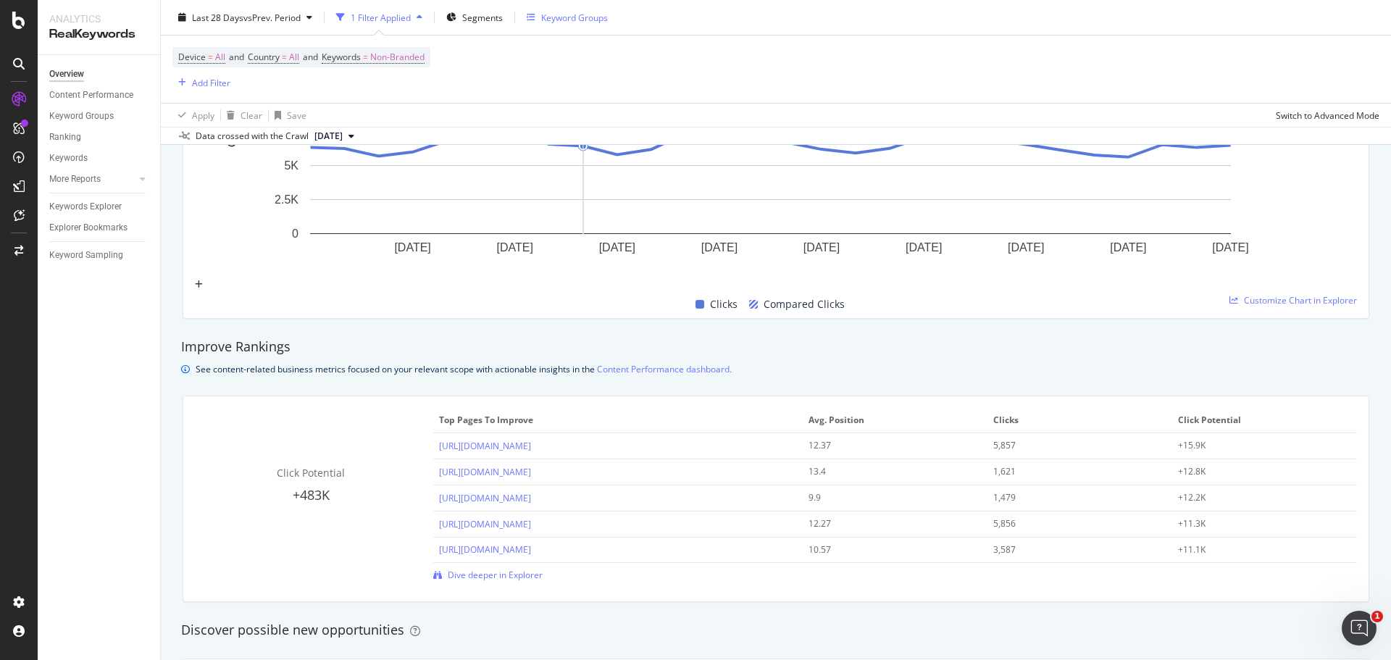
click at [599, 24] on div "Keyword Groups" at bounding box center [567, 18] width 81 height 22
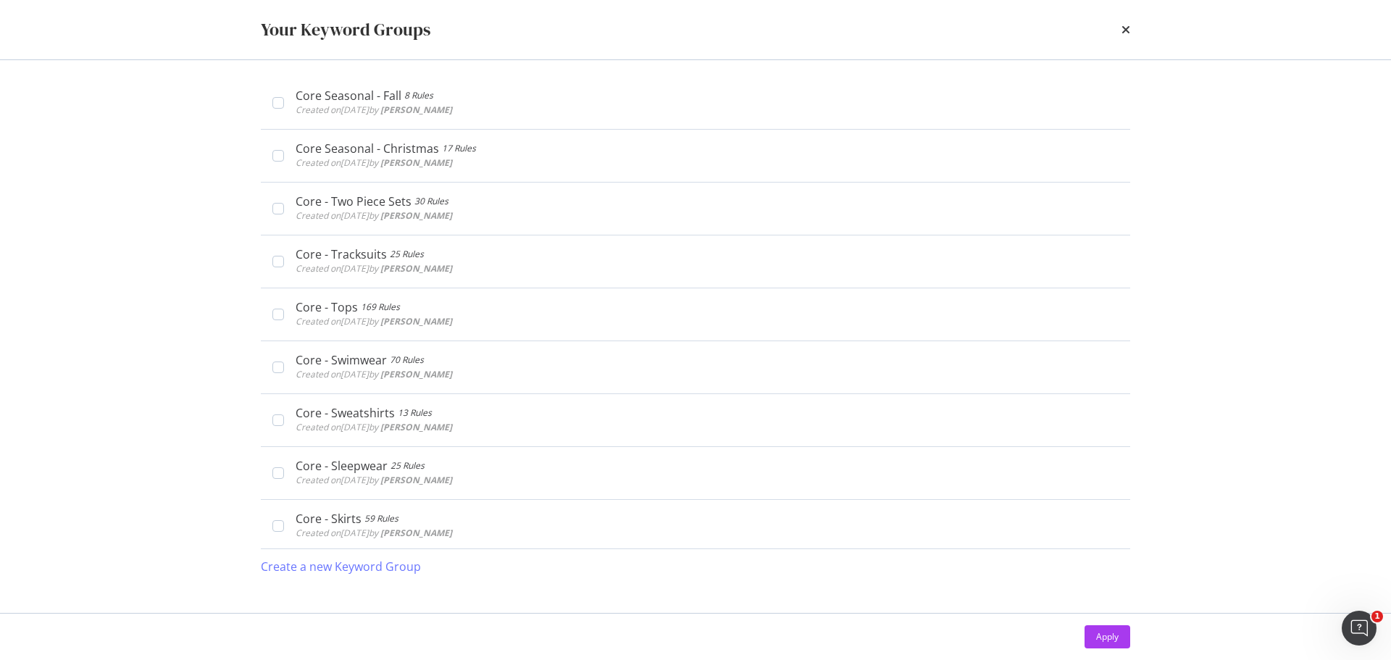
scroll to position [514, 0]
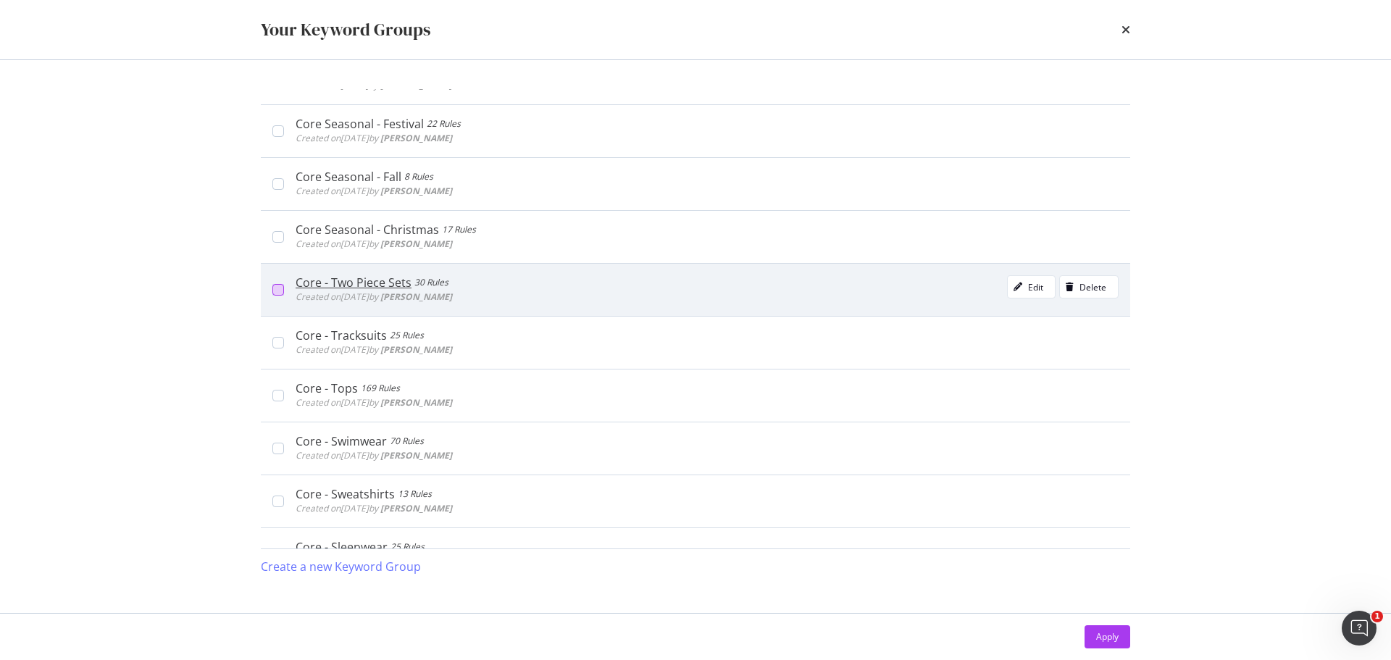
click at [279, 285] on div "modal" at bounding box center [278, 290] width 12 height 12
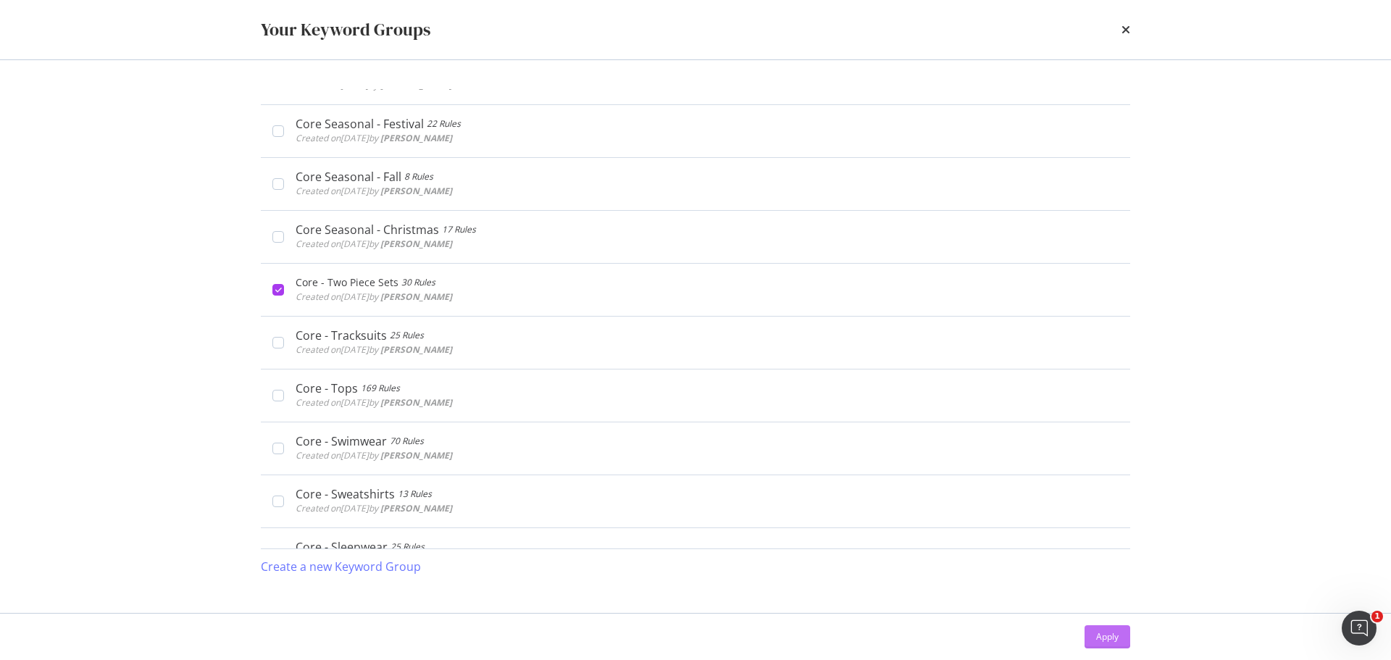
click at [1111, 634] on div "Apply" at bounding box center [1107, 636] width 22 height 12
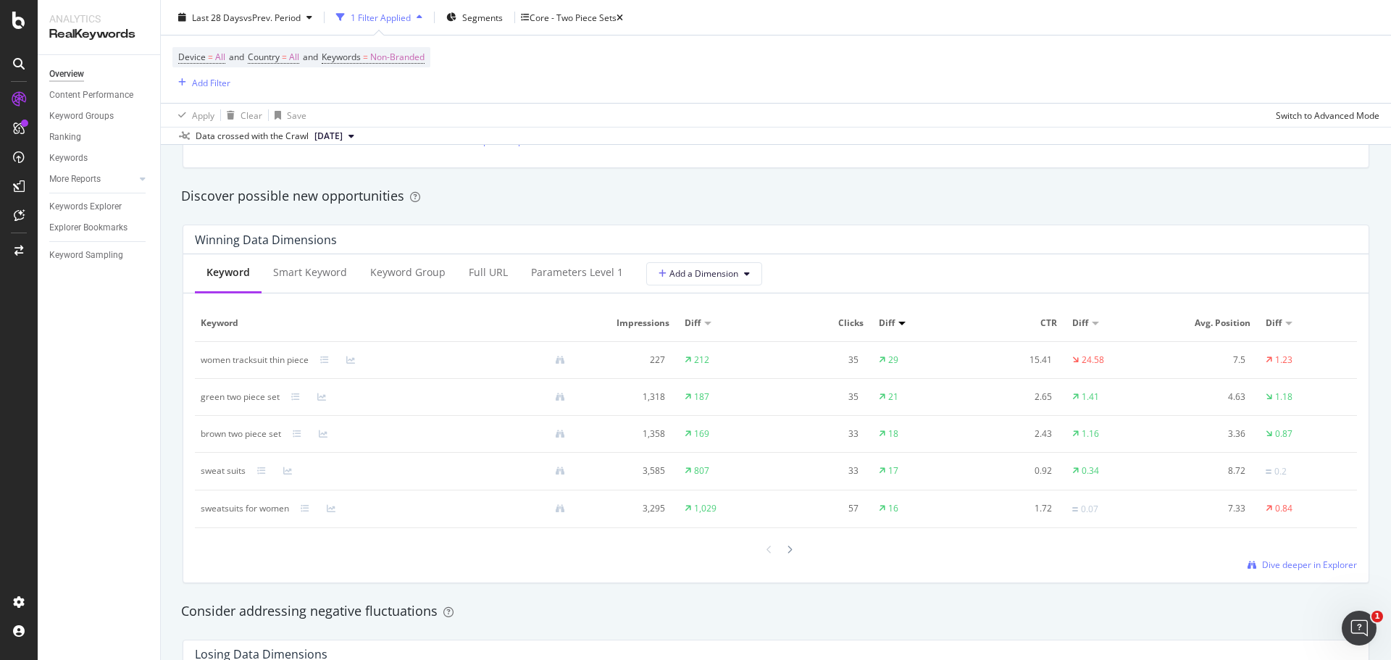
scroll to position [1232, 0]
click at [576, 22] on div "Core - Two Piece Sets" at bounding box center [573, 17] width 87 height 12
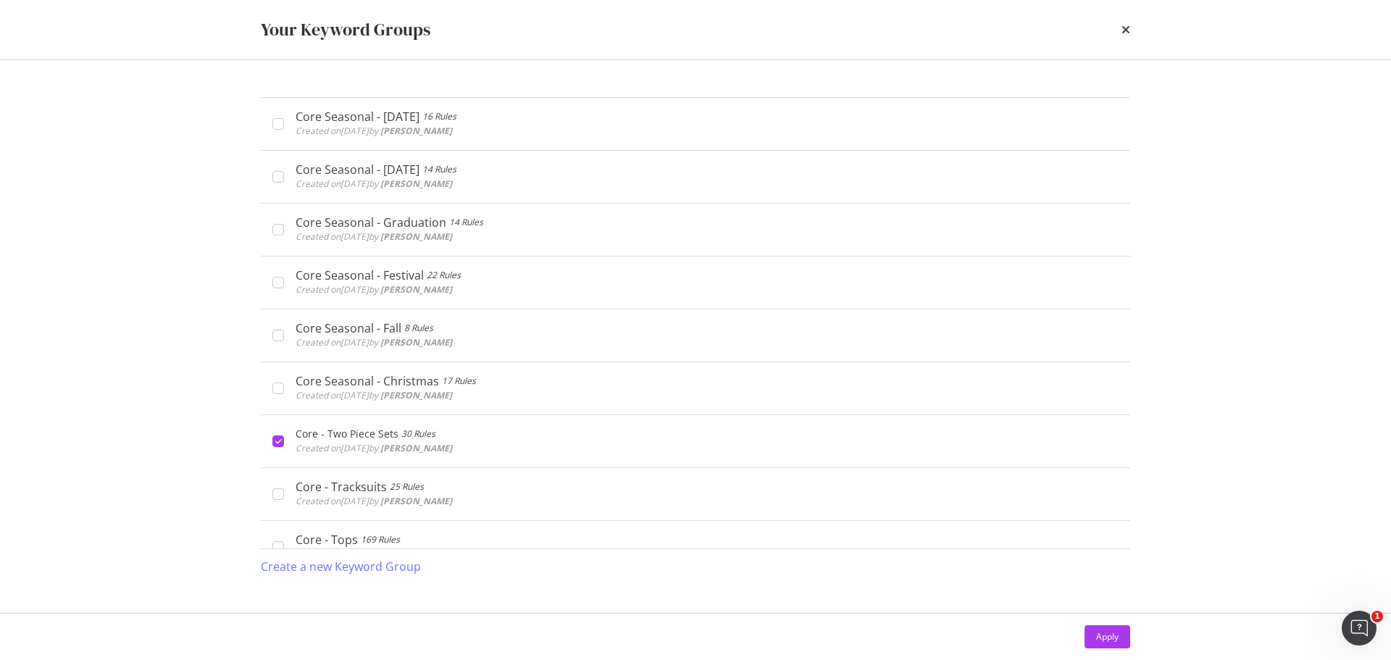
scroll to position [507, 0]
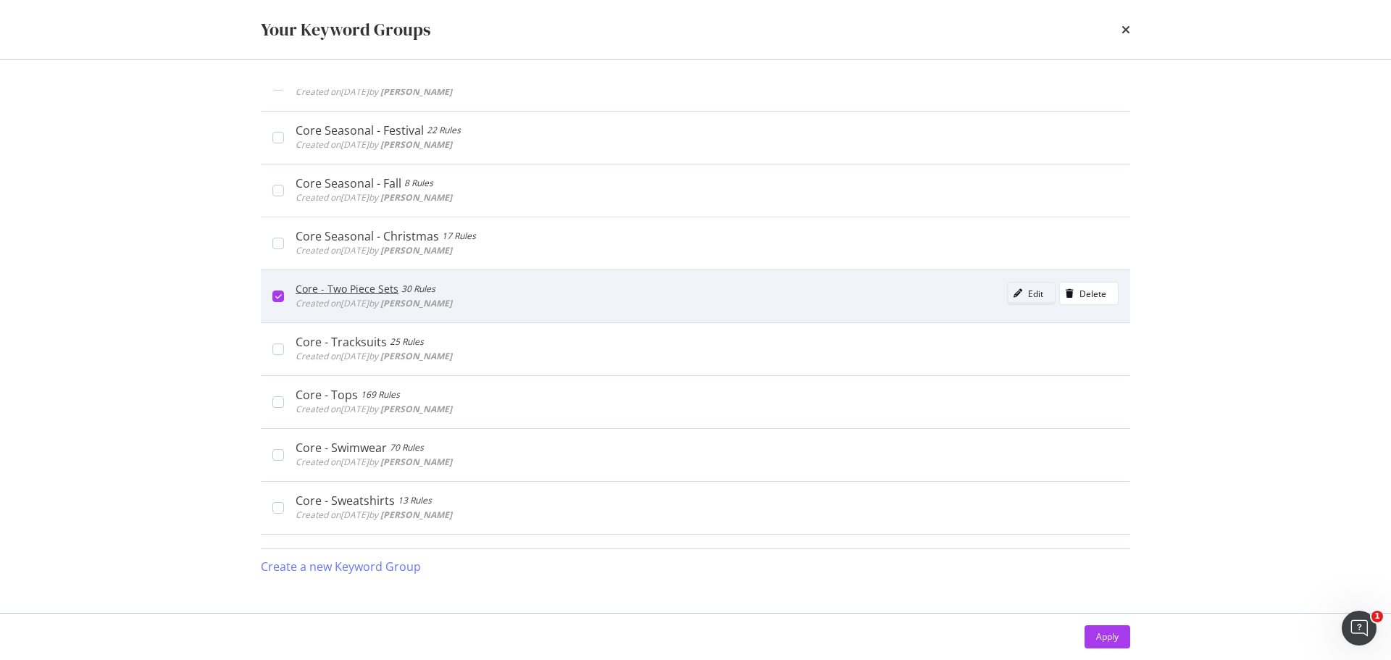
click at [1028, 289] on div "Edit" at bounding box center [1035, 294] width 15 height 12
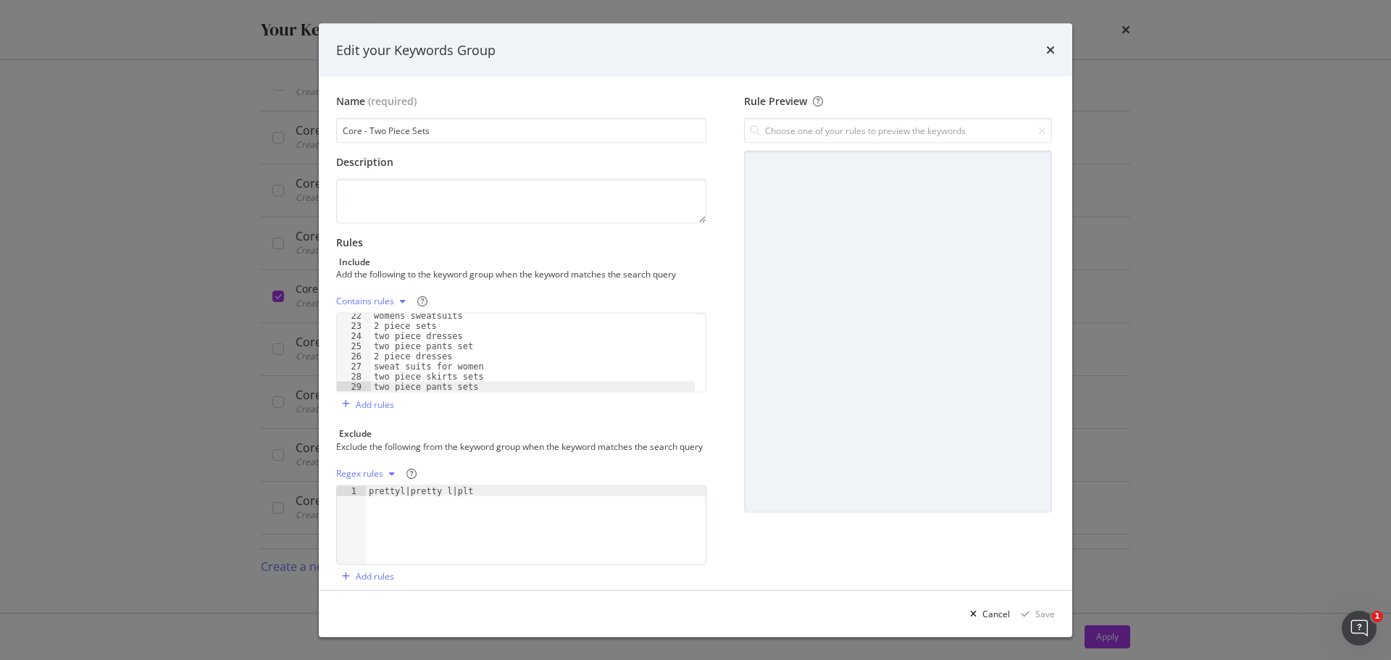
scroll to position [216, 0]
type textarea "two piece pants sets"
click at [483, 389] on div "womens sweatsuits 2 piece sets two piece dresses two piece pants set 2 piece dr…" at bounding box center [533, 360] width 324 height 99
type textarea "co ord"
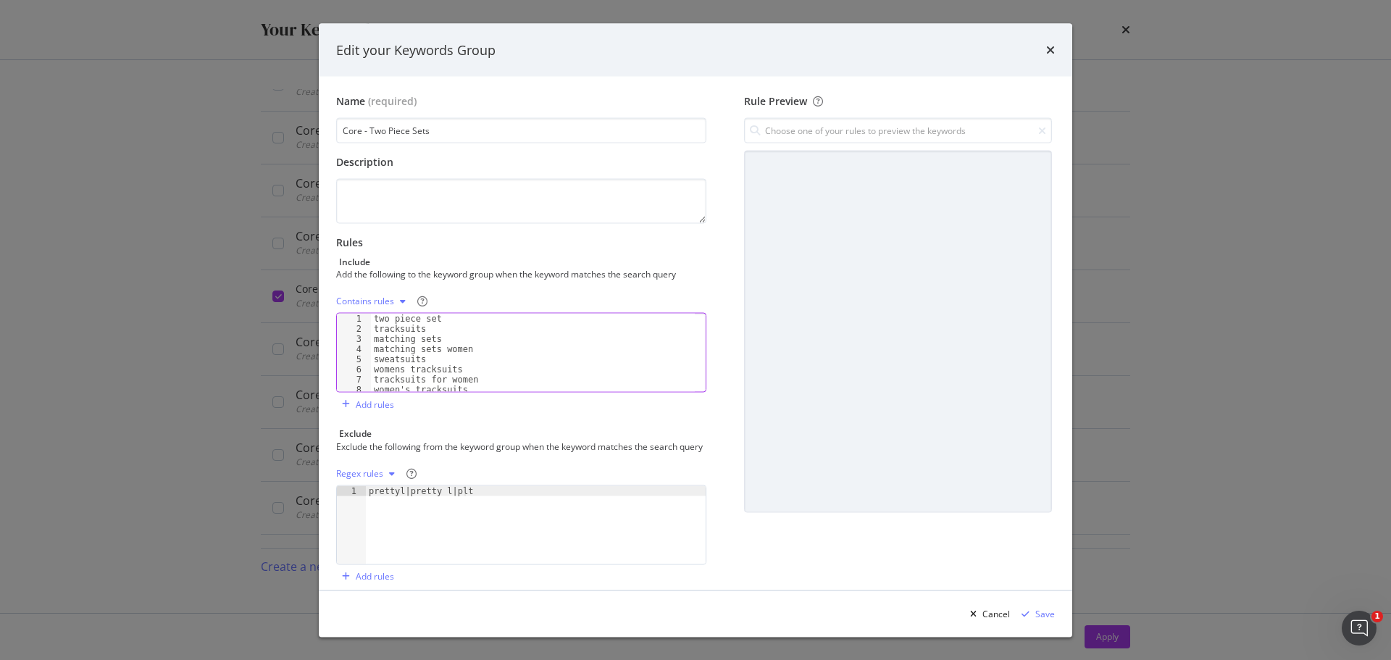
scroll to position [0, 0]
click at [412, 330] on div "two piece set tracksuits matching sets matching sets women sweatsuits womens tr…" at bounding box center [533, 363] width 324 height 99
drag, startPoint x: 426, startPoint y: 353, endPoint x: 351, endPoint y: 354, distance: 75.4
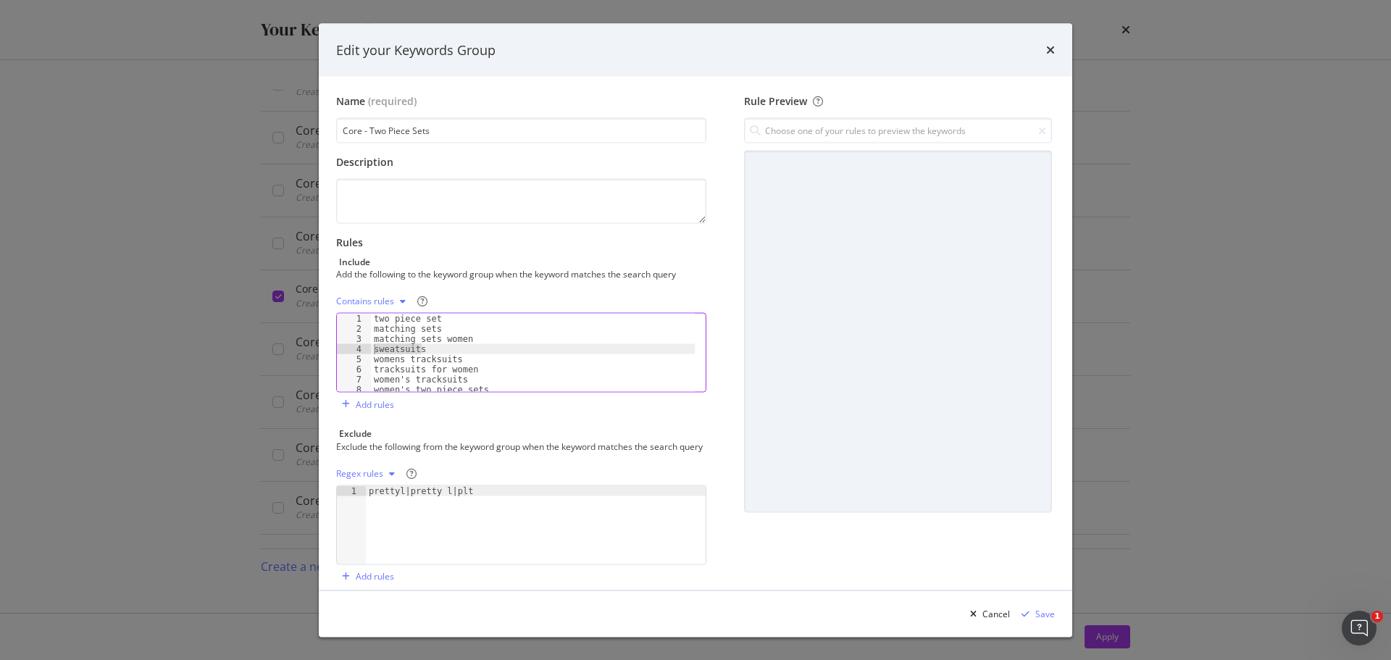
click at [351, 354] on div "matching sets 1 2 3 4 5 6 7 8 9 two piece set matching sets matching sets women…" at bounding box center [521, 353] width 370 height 80
type textarea "sweatsuits"
drag, startPoint x: 458, startPoint y: 347, endPoint x: 363, endPoint y: 349, distance: 94.9
click at [363, 349] on div "matching sets women 1 2 3 4 5 6 7 8 9 two piece set matching sets matching sets…" at bounding box center [521, 353] width 370 height 80
type textarea "womens tracksuits"
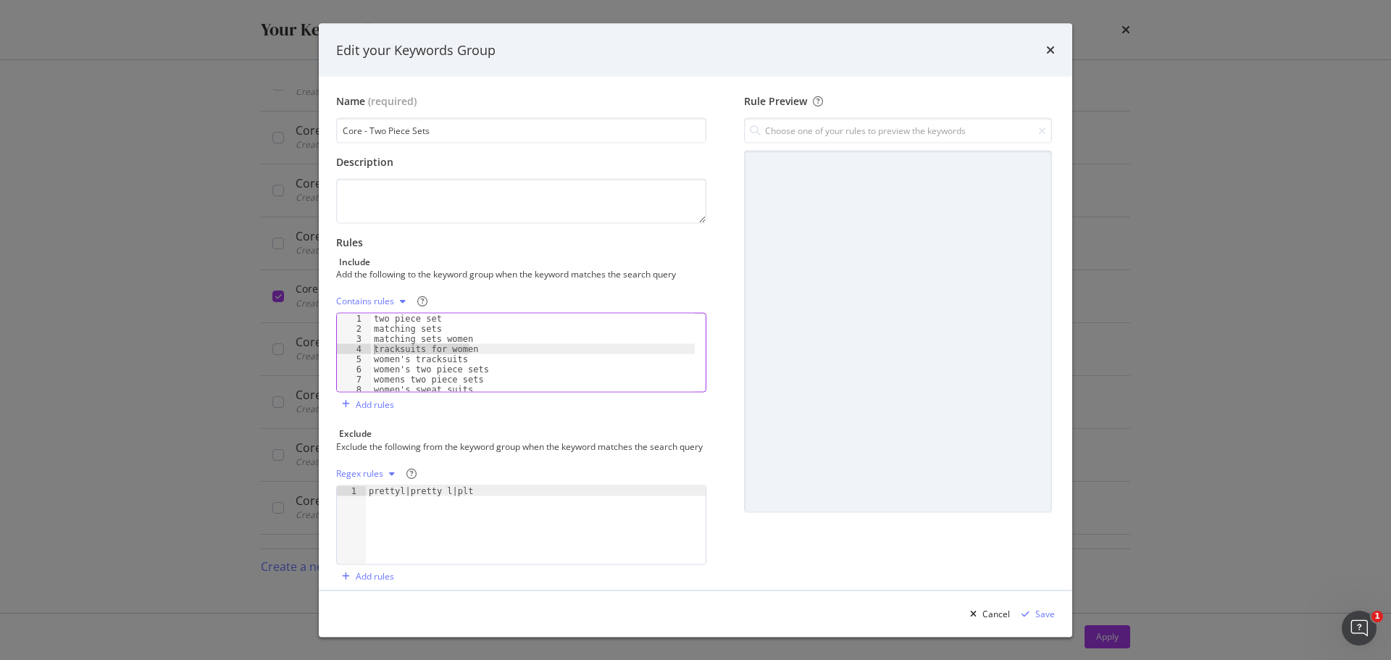
drag, startPoint x: 475, startPoint y: 349, endPoint x: 347, endPoint y: 345, distance: 127.6
click at [347, 345] on div "matching sets women 1 2 3 4 5 6 7 8 9 two piece set matching sets matching sets…" at bounding box center [521, 353] width 370 height 80
type textarea "tracksuits for women"
click at [452, 346] on div "two piece set matching sets matching sets women women's tracksuits women's two …" at bounding box center [533, 363] width 324 height 99
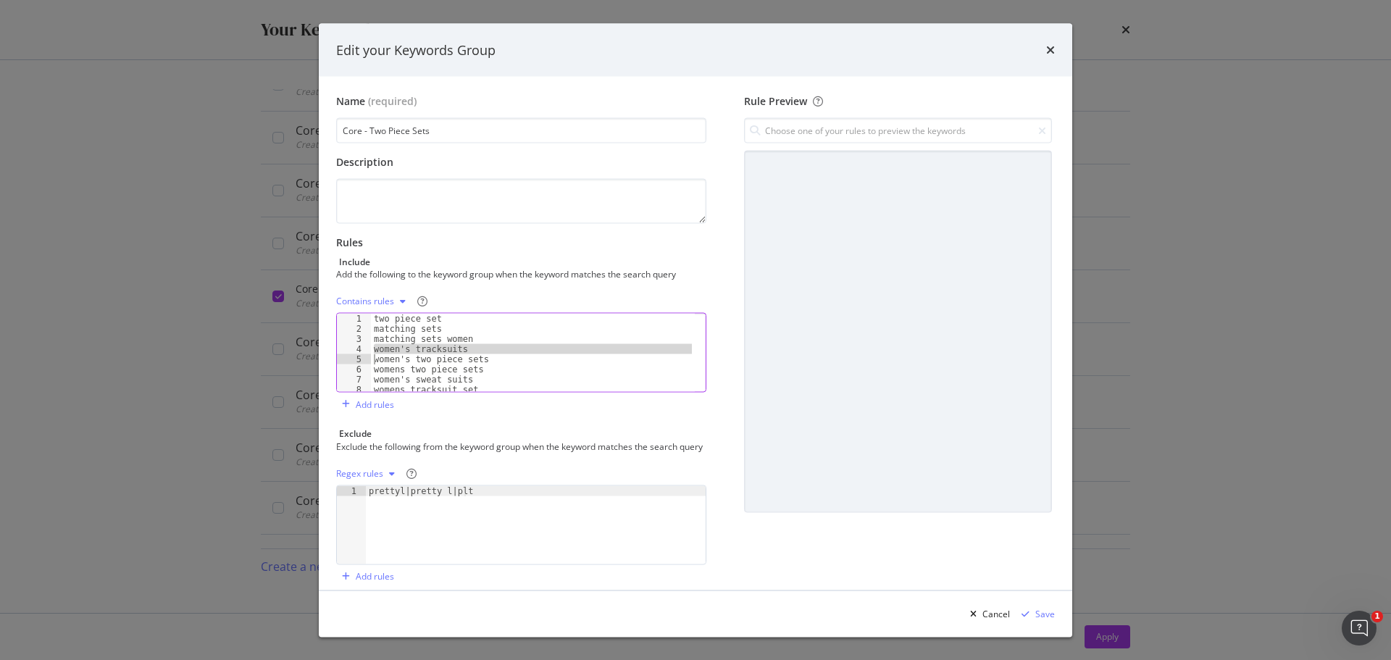
click at [452, 346] on div "two piece set matching sets matching sets women women's tracksuits women's two …" at bounding box center [533, 363] width 324 height 99
click at [455, 346] on div "two piece set matching sets matching sets women women's tracksuits women's two …" at bounding box center [533, 353] width 324 height 78
type textarea "women's tracksuits"
drag, startPoint x: 470, startPoint y: 349, endPoint x: 334, endPoint y: 346, distance: 135.5
click at [334, 346] on div "Name (required) Core - Two Piece Sets Description Rules Include Add the followi…" at bounding box center [696, 333] width 754 height 513
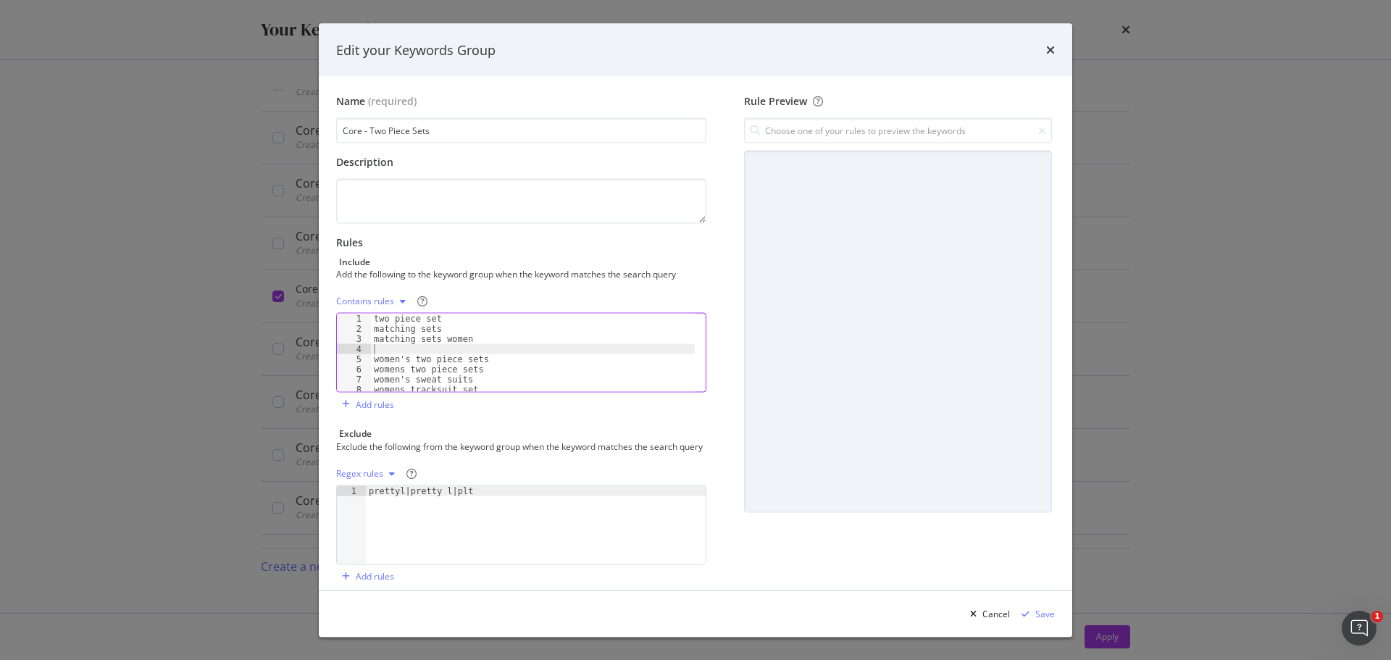
type textarea "matching sets women"
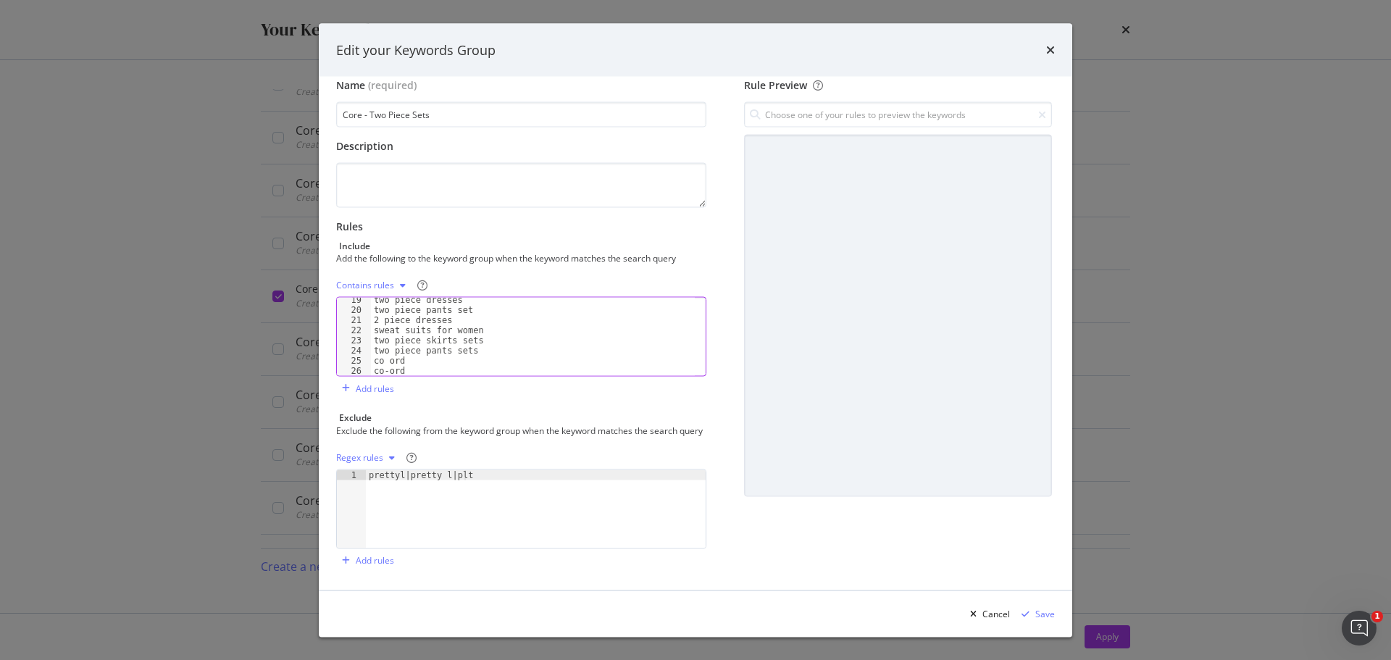
scroll to position [28, 0]
click at [1041, 612] on div "Save" at bounding box center [1045, 613] width 20 height 12
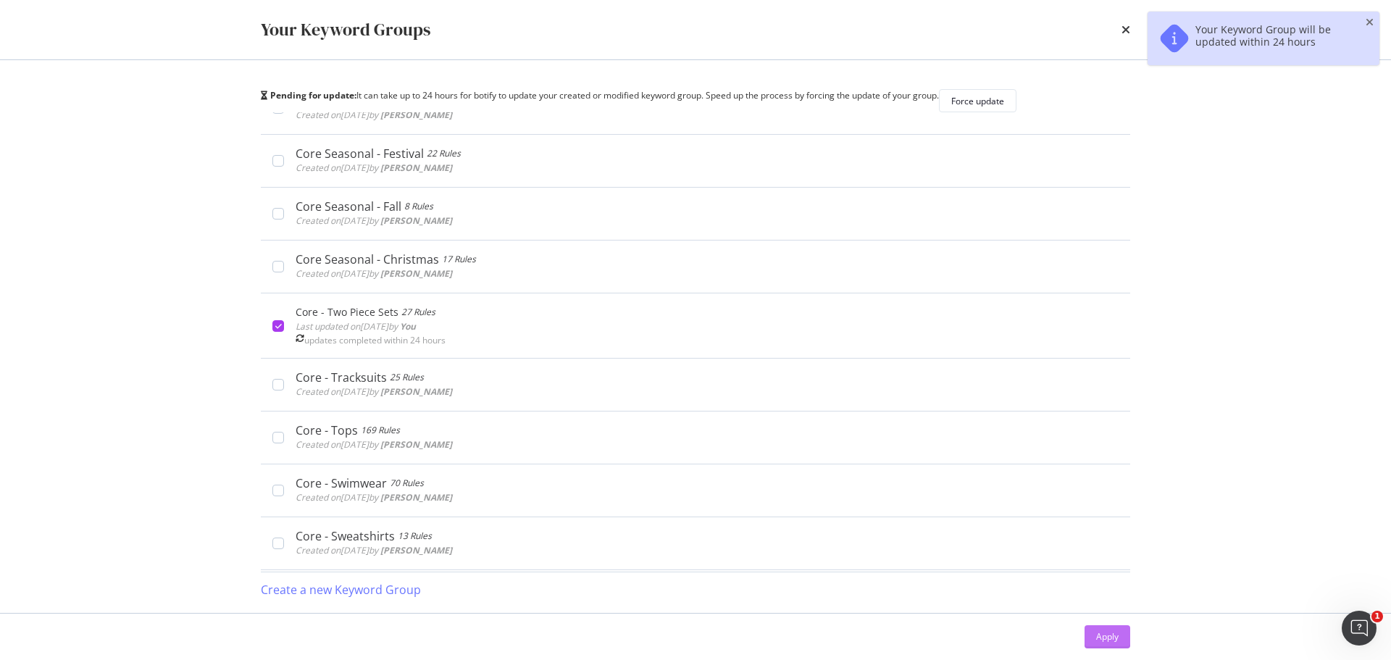
click at [1109, 634] on div "Apply" at bounding box center [1107, 636] width 22 height 12
